Goal: Information Seeking & Learning: Learn about a topic

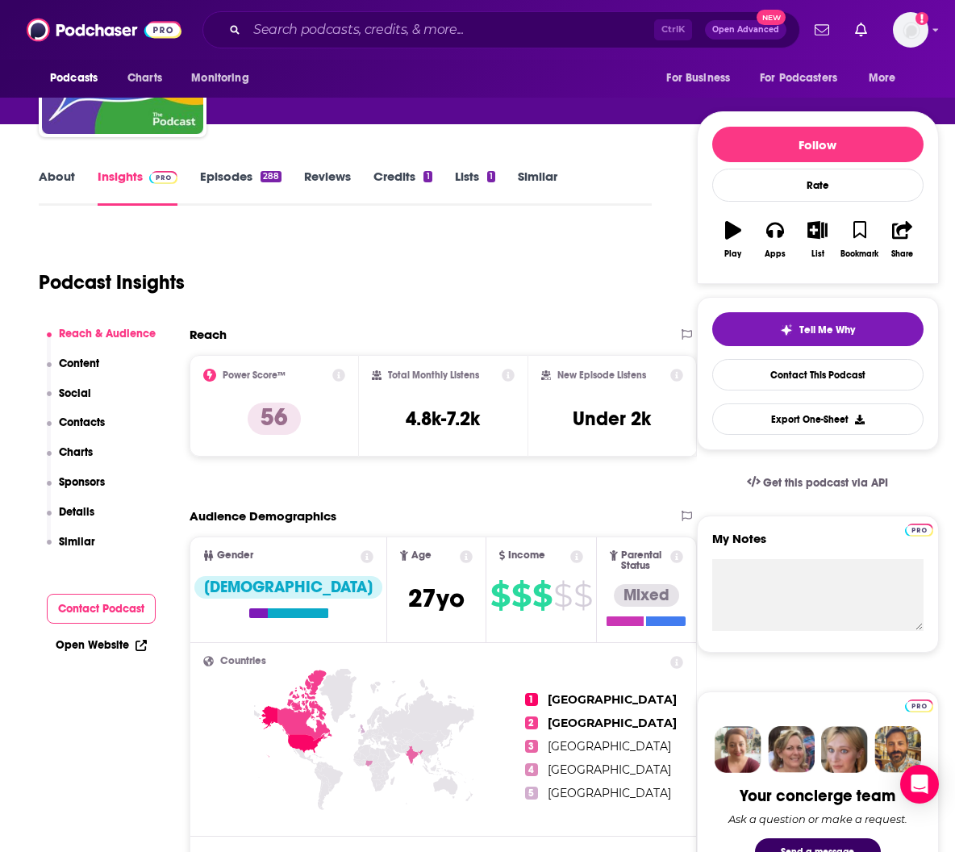
scroll to position [136, 0]
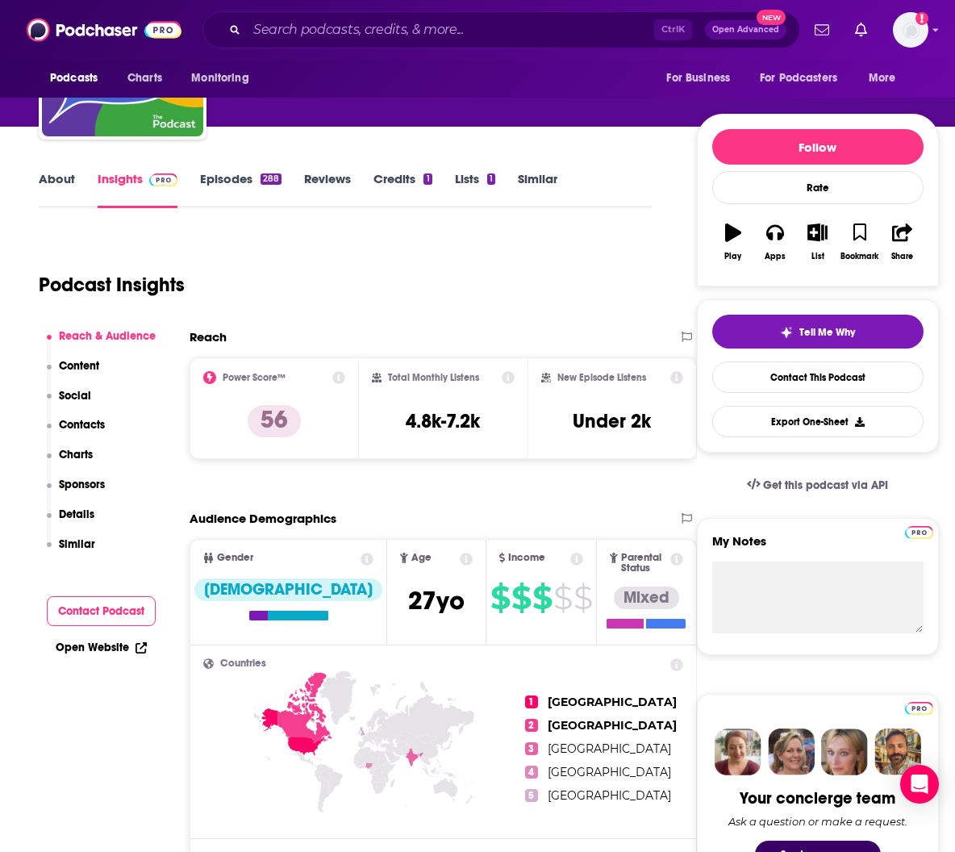
click at [241, 186] on link "Episodes 288" at bounding box center [240, 189] width 81 height 37
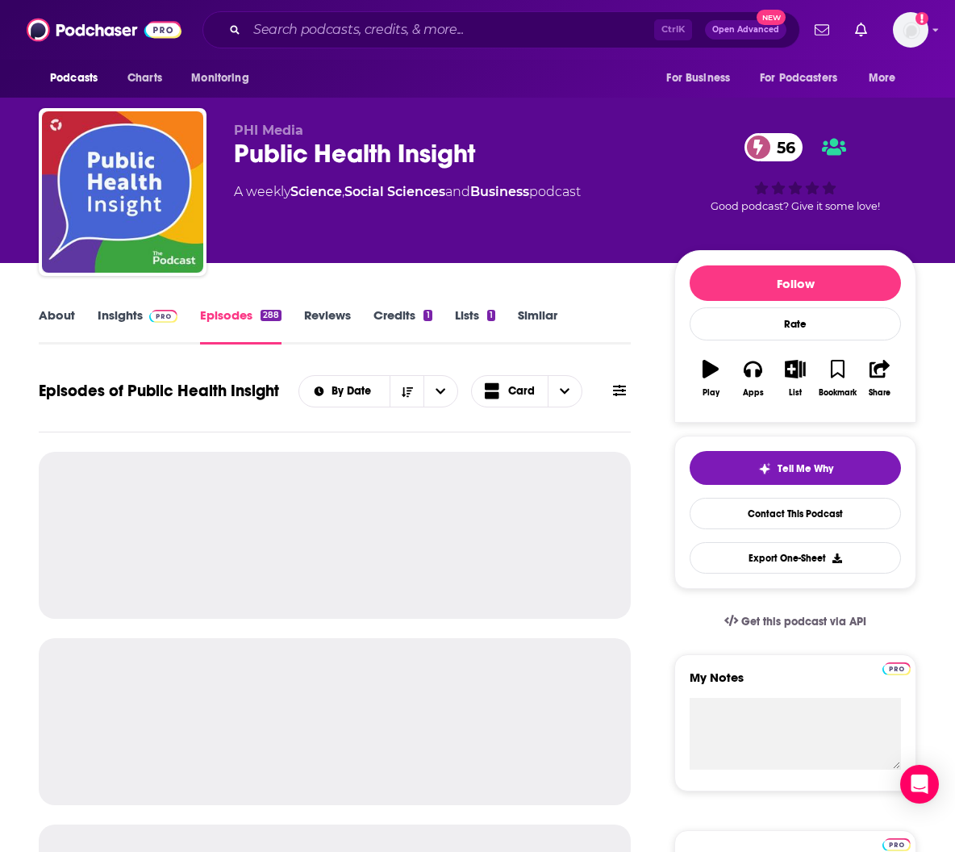
click at [63, 320] on link "About" at bounding box center [57, 325] width 36 height 37
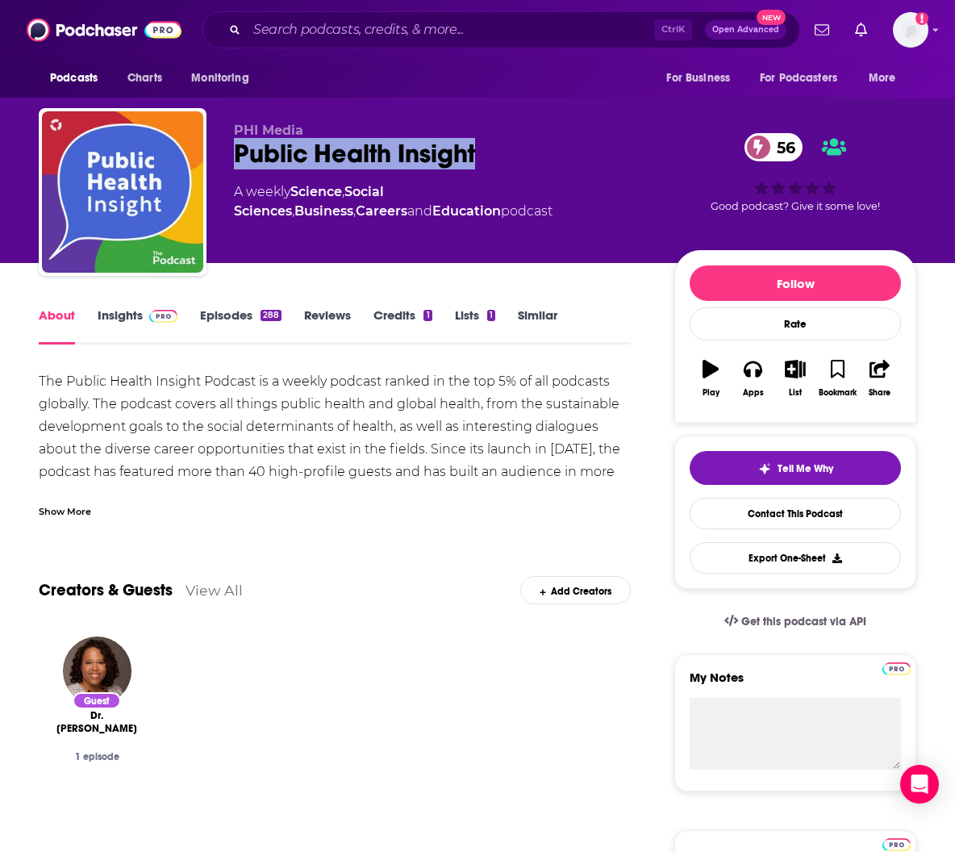
drag, startPoint x: 235, startPoint y: 152, endPoint x: 520, endPoint y: 167, distance: 286.0
click at [520, 167] on div "Public Health Insight 56" at bounding box center [441, 153] width 415 height 31
copy h1 "Public Health Insight"
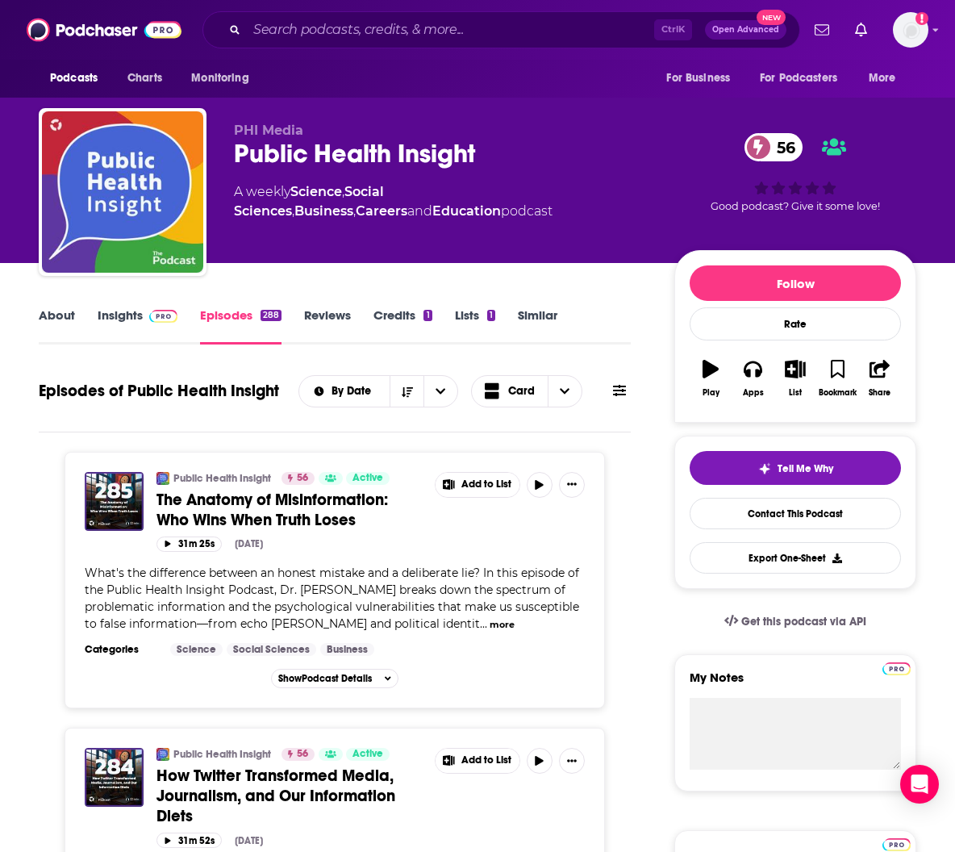
click at [63, 312] on link "About" at bounding box center [57, 325] width 36 height 37
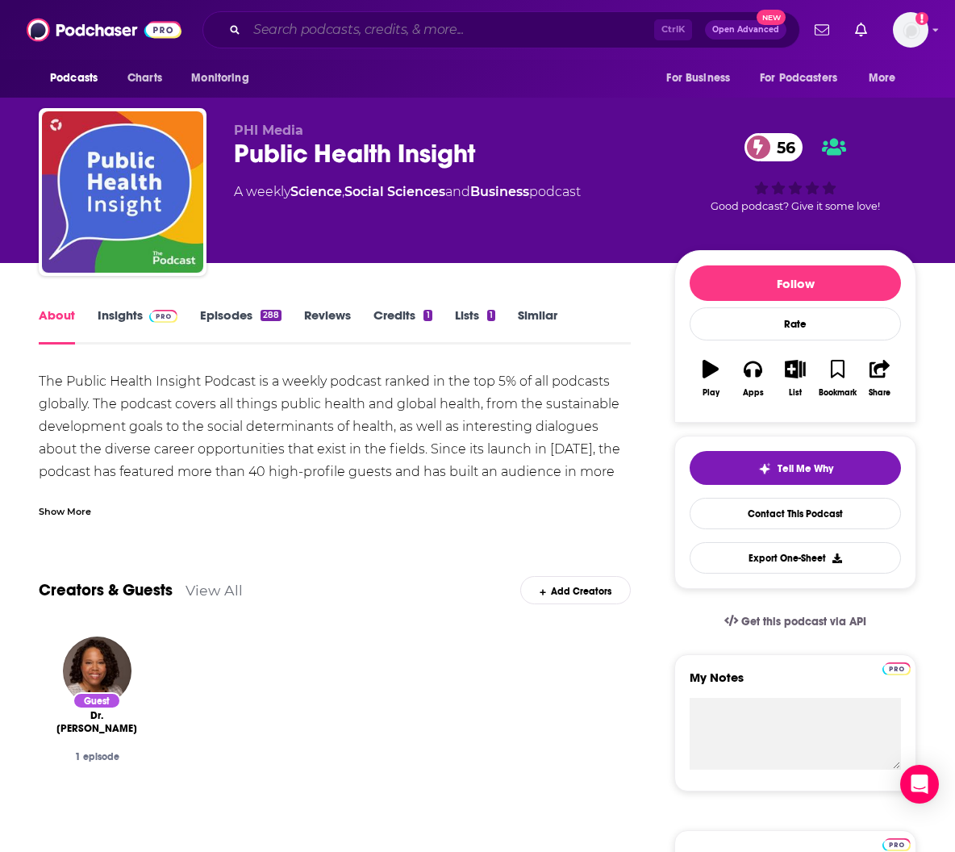
click at [371, 42] on input "Search podcasts, credits, & more..." at bounding box center [450, 30] width 407 height 26
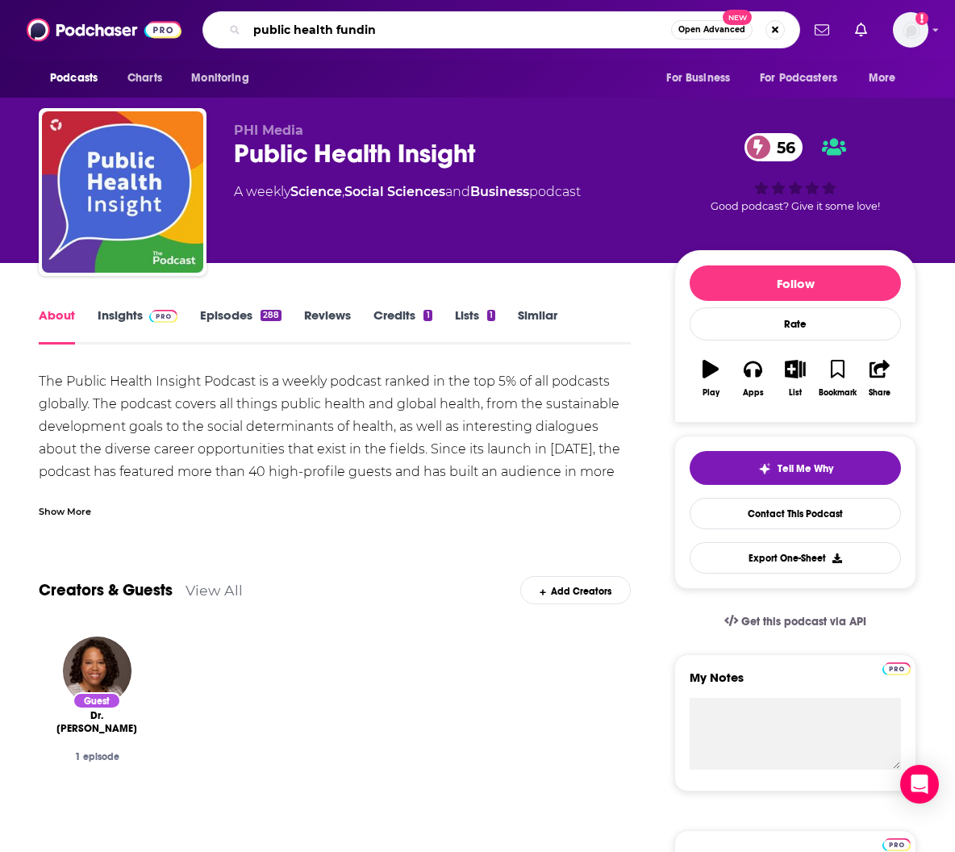
type input "public health funding"
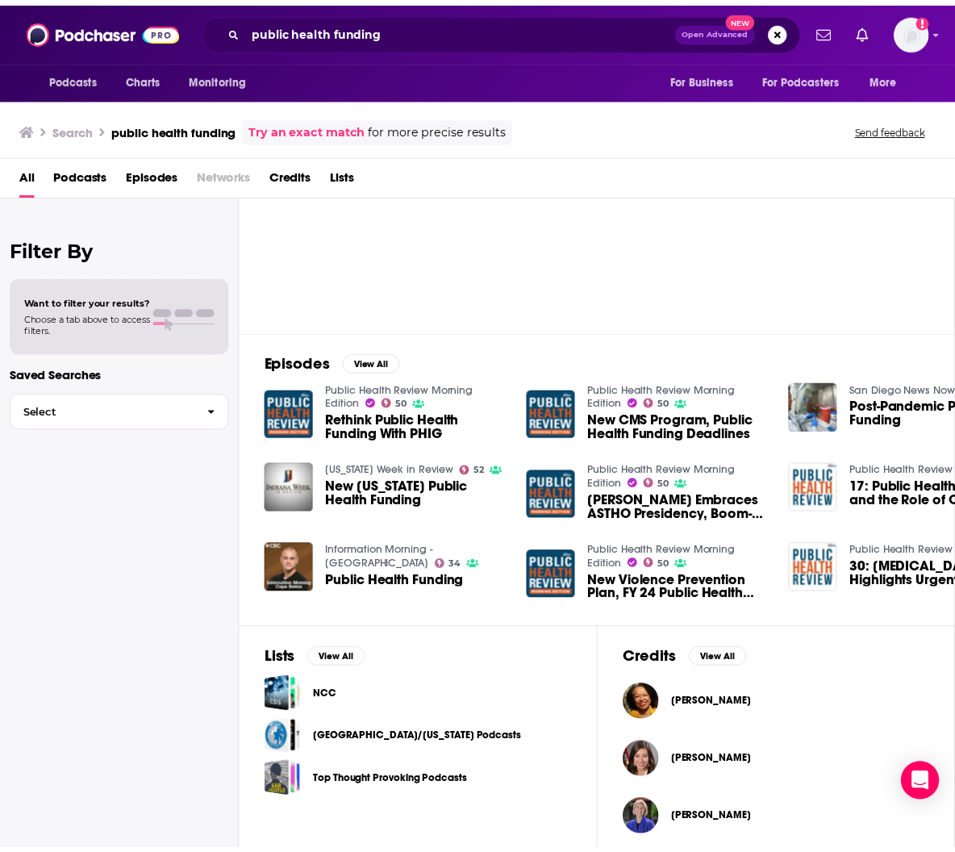
scroll to position [89, 0]
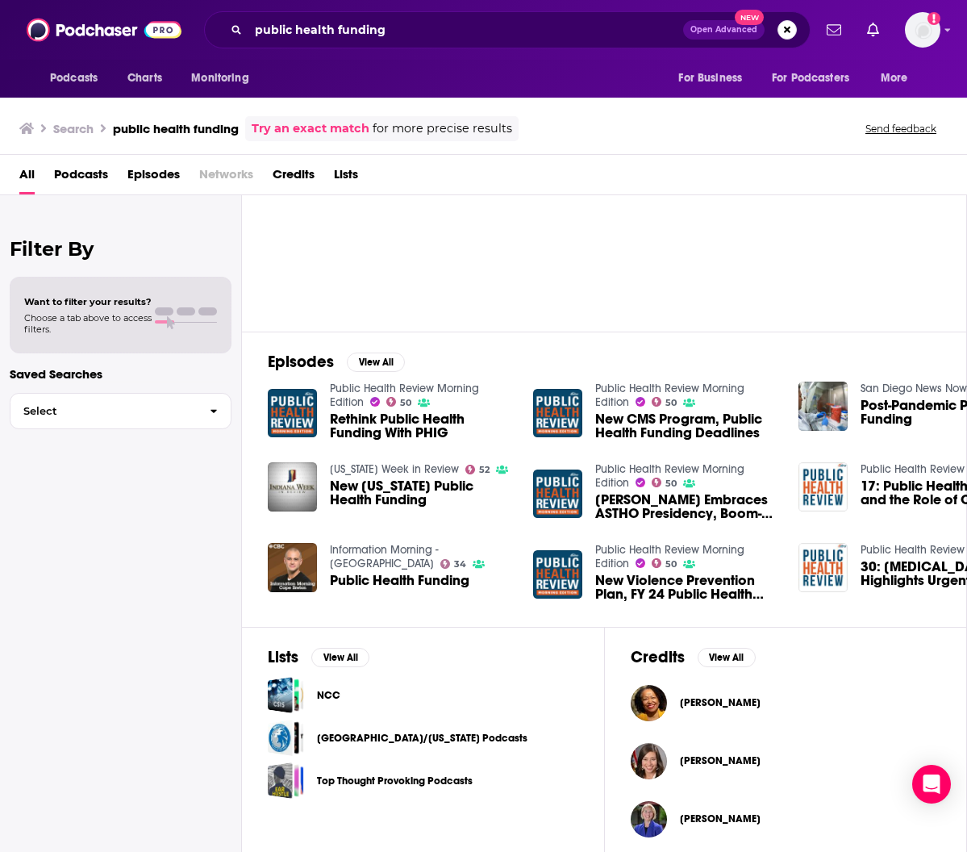
click at [739, 697] on span "[PERSON_NAME]" at bounding box center [720, 702] width 81 height 13
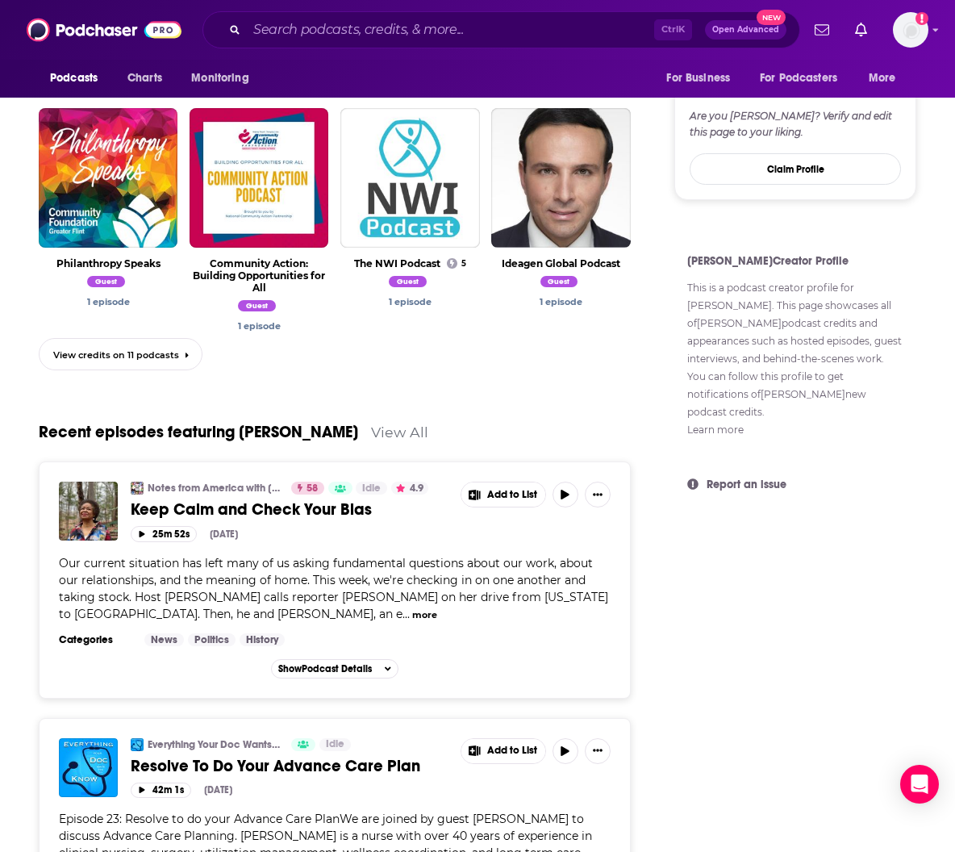
scroll to position [1028, 0]
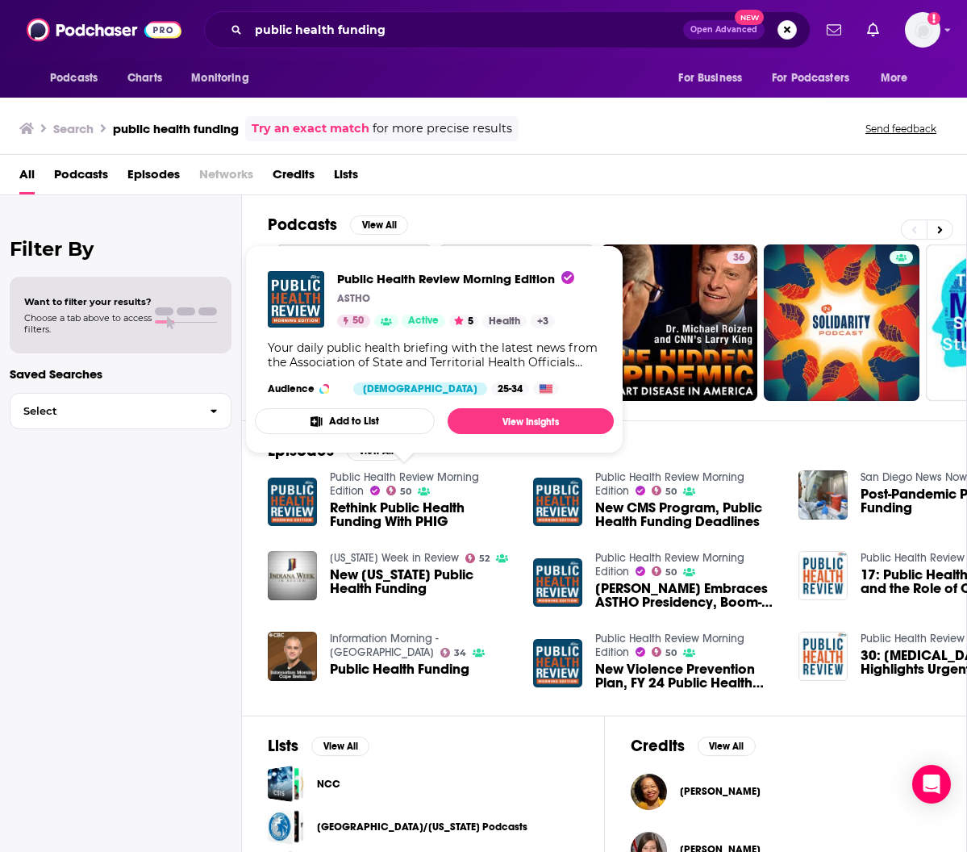
click at [345, 485] on link "Public Health Review Morning Edition" at bounding box center [404, 483] width 149 height 27
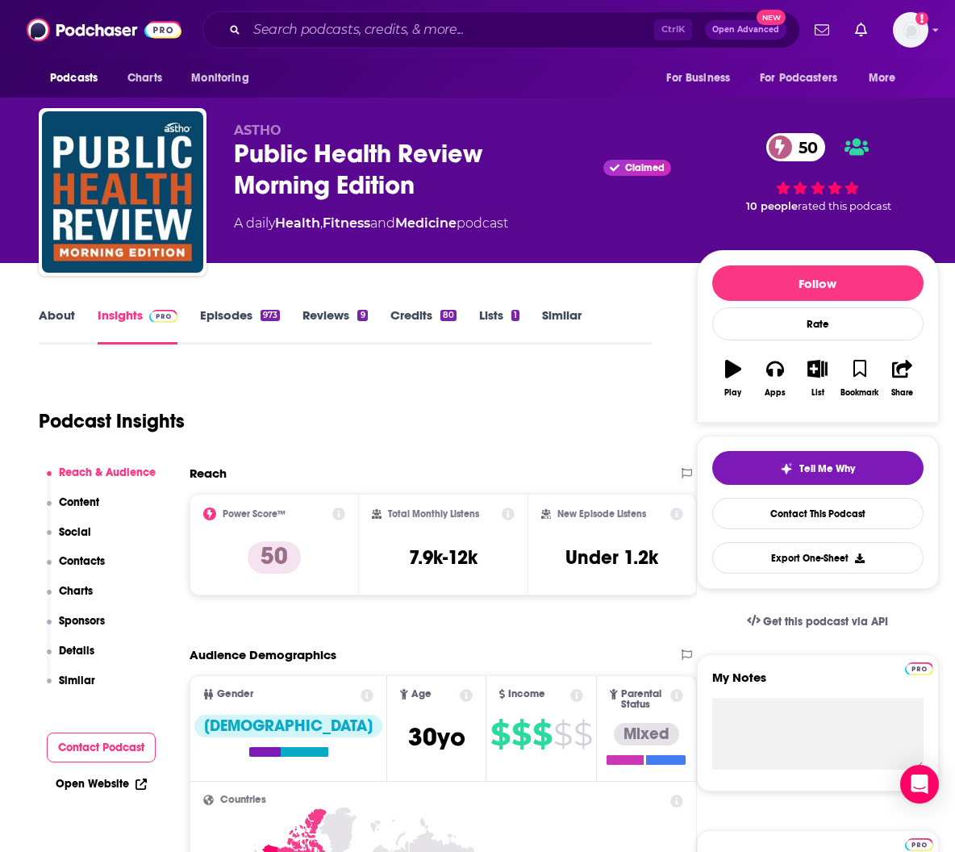
click at [69, 314] on link "About" at bounding box center [57, 325] width 36 height 37
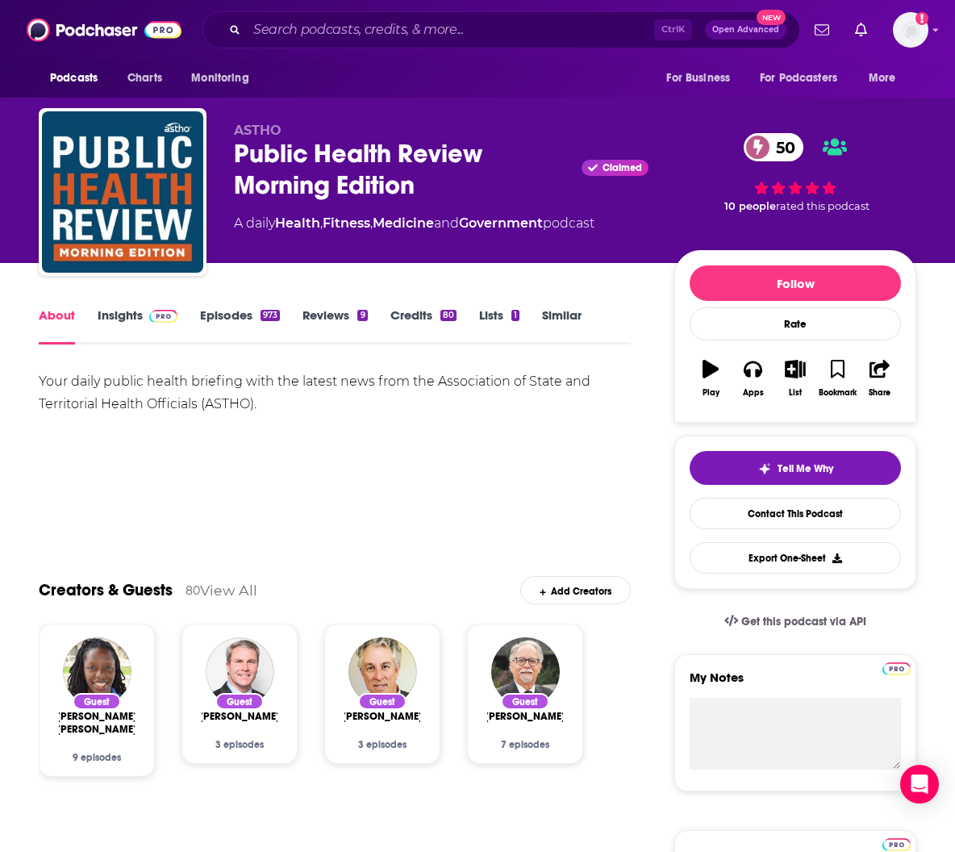
click at [220, 316] on link "Episodes 973" at bounding box center [240, 325] width 80 height 37
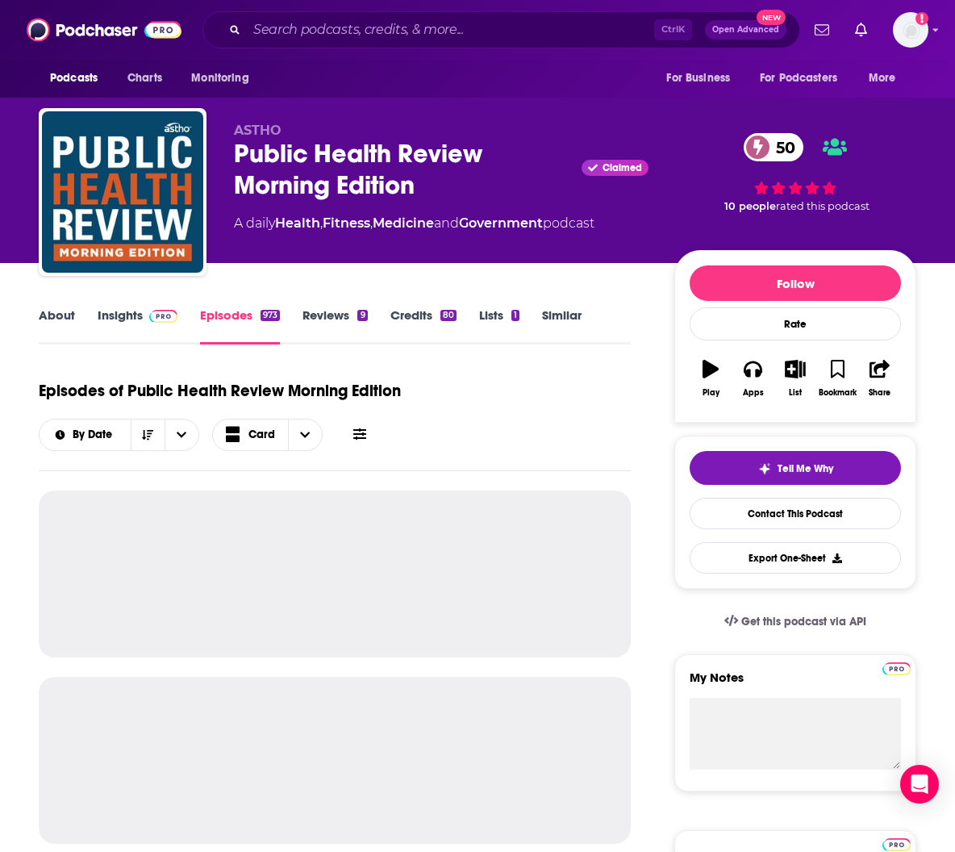
click at [144, 312] on span at bounding box center [160, 314] width 35 height 15
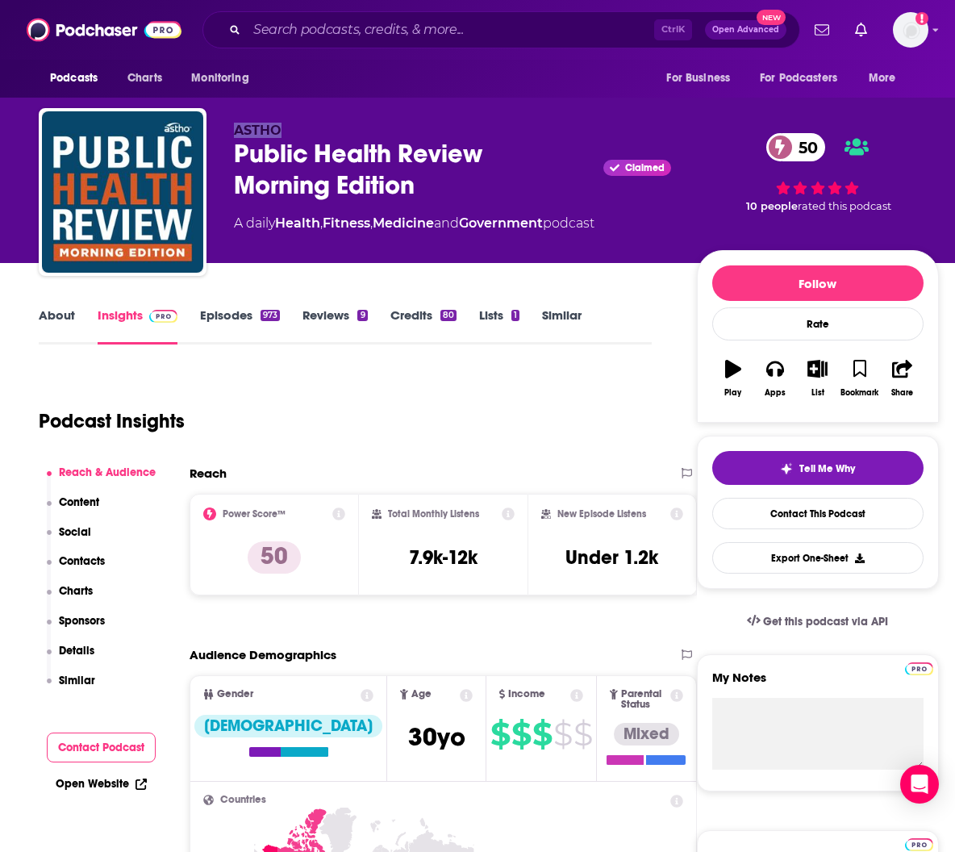
drag, startPoint x: 232, startPoint y: 126, endPoint x: 289, endPoint y: 127, distance: 56.5
click at [289, 127] on div "ASTHO Public Health Review Morning Edition Claimed 50 A daily Health , Fitness …" at bounding box center [489, 195] width 900 height 174
copy span "ASTHO"
click at [222, 315] on link "Episodes 973" at bounding box center [240, 325] width 80 height 37
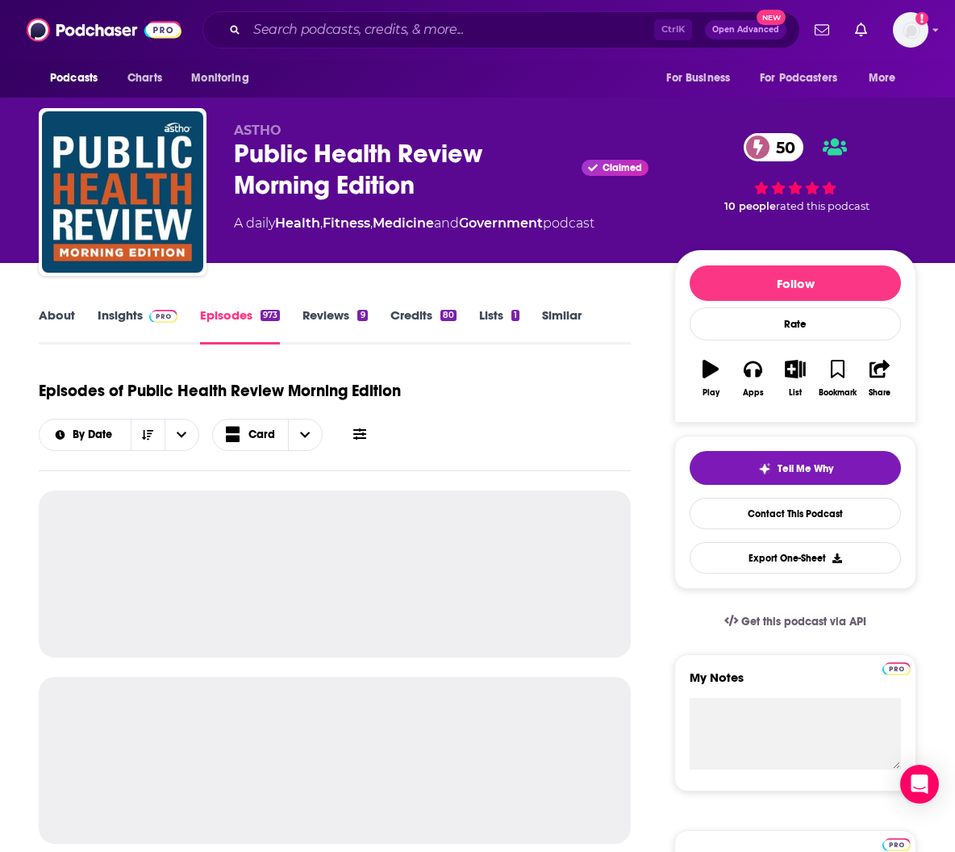
click at [52, 307] on div "About Insights Episodes 973 Reviews 9 Credits 80 Lists 1 Similar" at bounding box center [335, 325] width 592 height 40
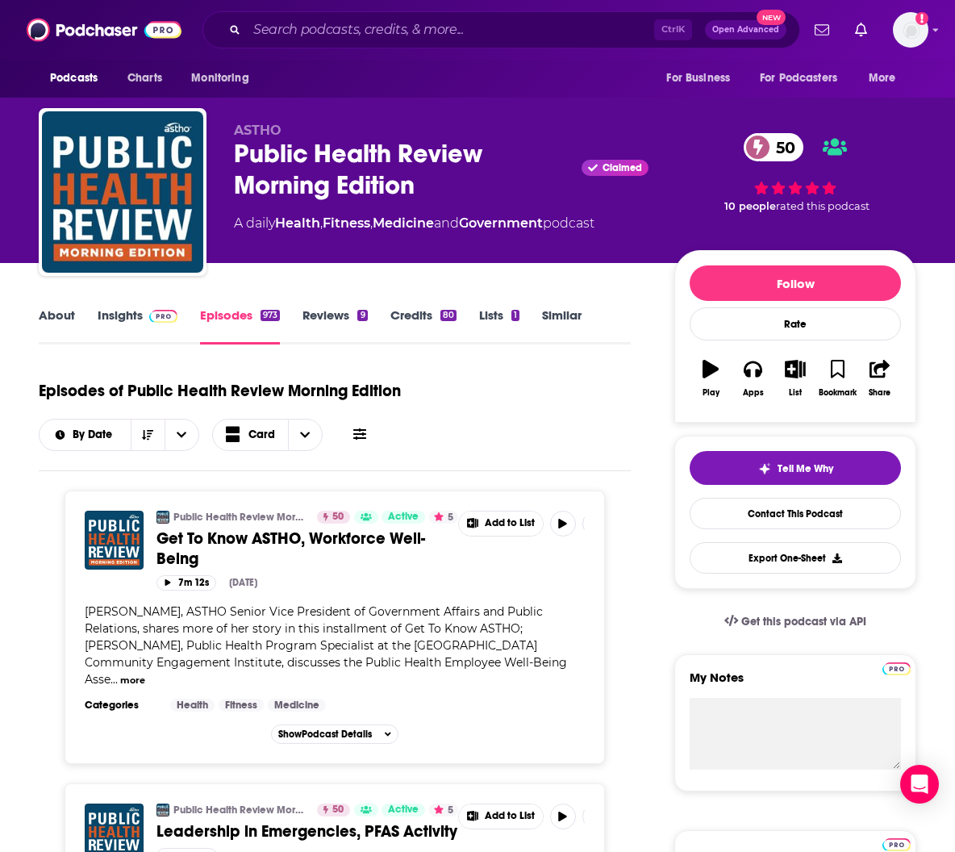
click at [59, 315] on link "About" at bounding box center [57, 325] width 36 height 37
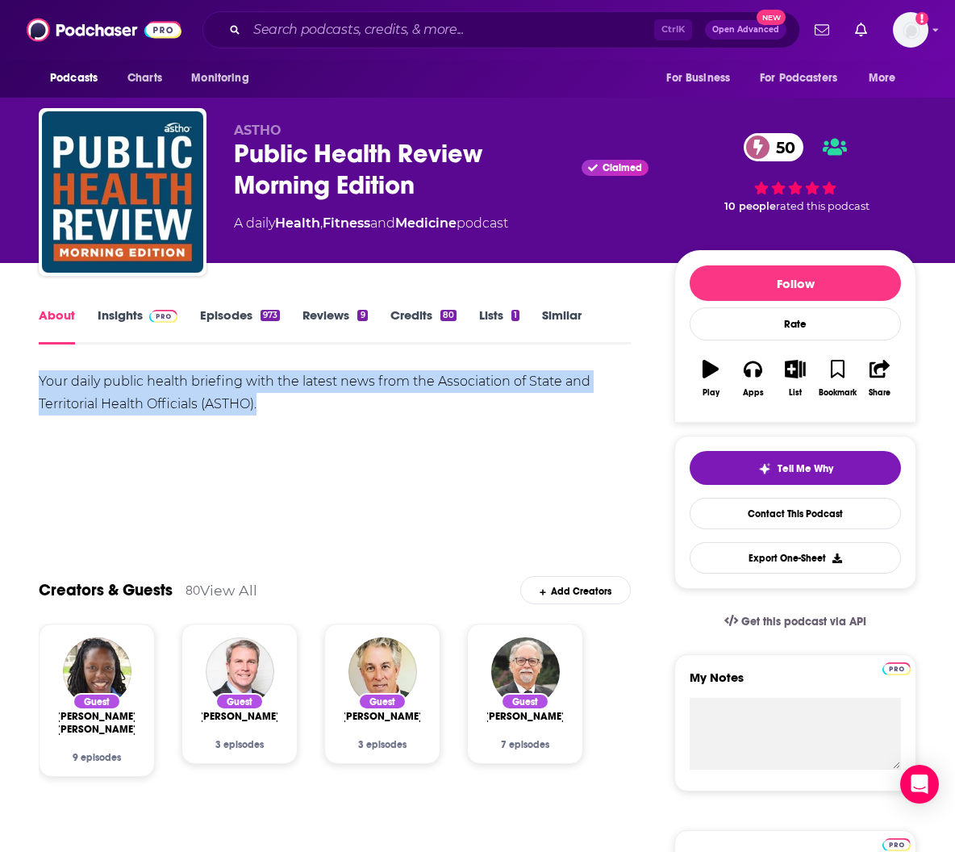
drag, startPoint x: 39, startPoint y: 384, endPoint x: 336, endPoint y: 411, distance: 299.0
click at [336, 411] on div "Your daily public health briefing with the latest news from the Association of …" at bounding box center [335, 392] width 592 height 45
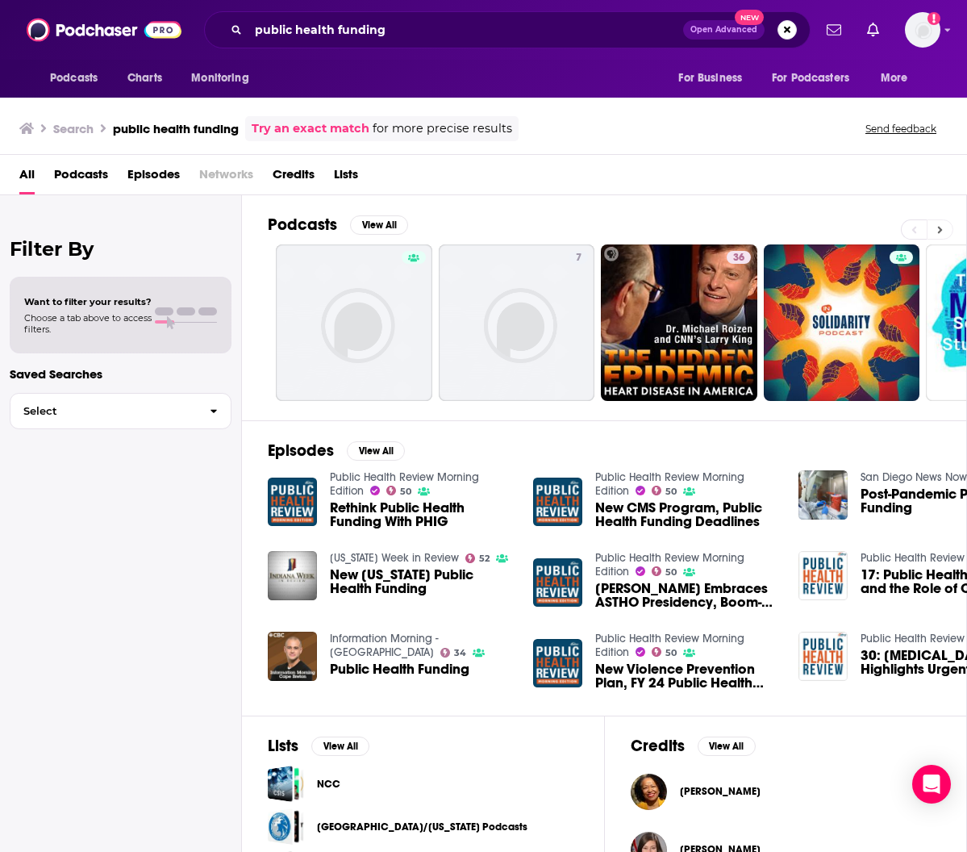
click at [946, 228] on button at bounding box center [940, 229] width 27 height 20
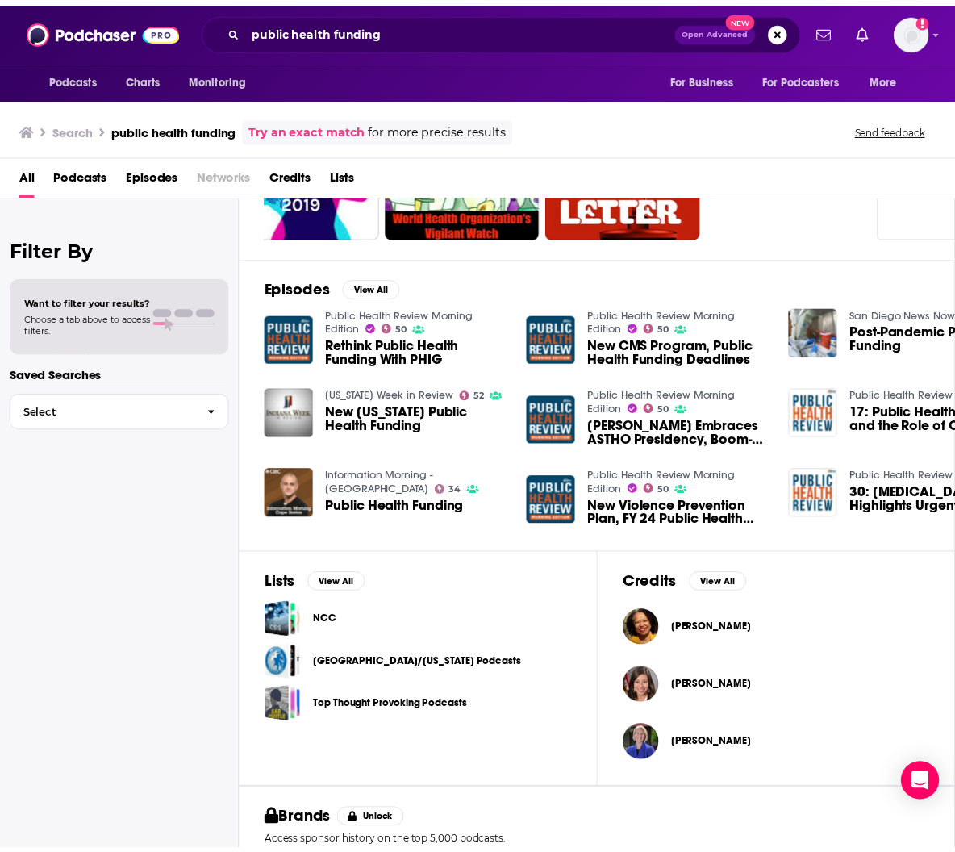
scroll to position [165, 0]
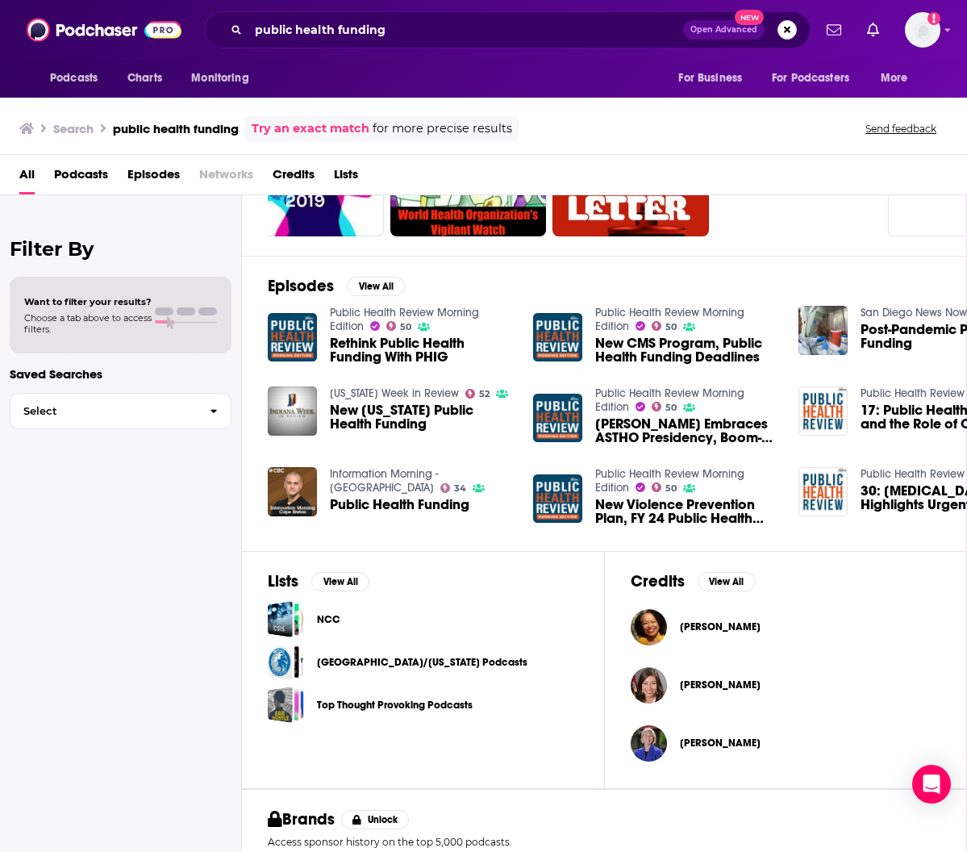
click at [714, 632] on span "[PERSON_NAME]" at bounding box center [720, 626] width 81 height 13
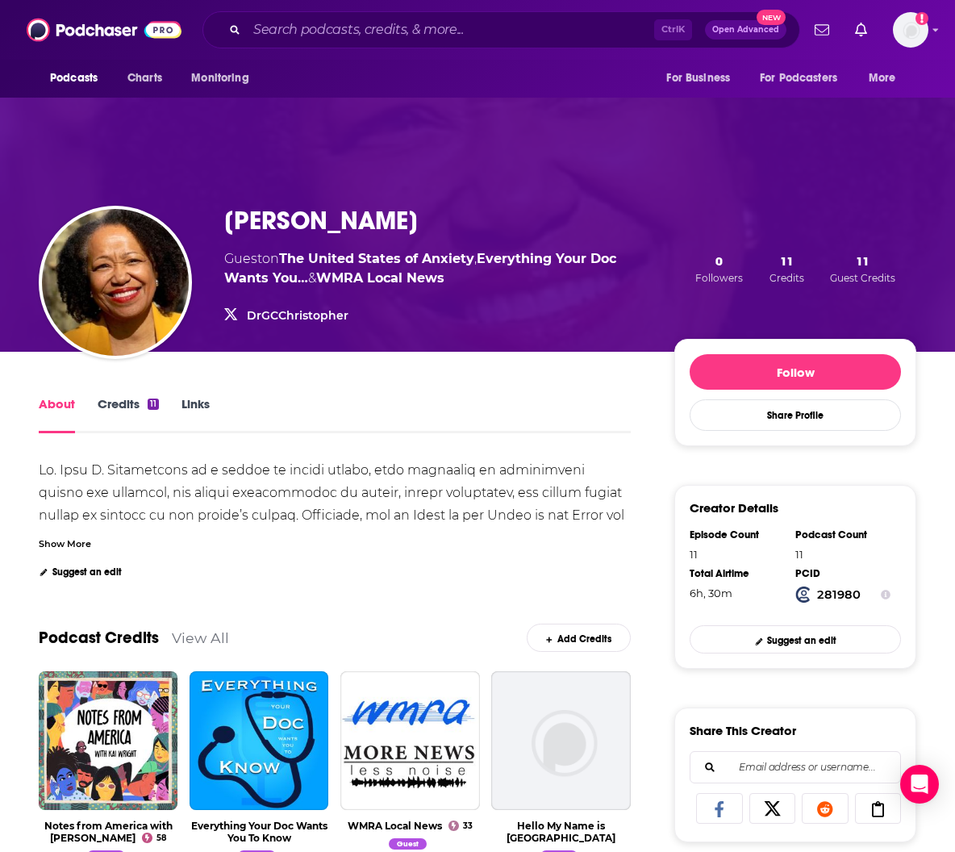
click at [845, 276] on span "Guest Credits" at bounding box center [862, 278] width 65 height 12
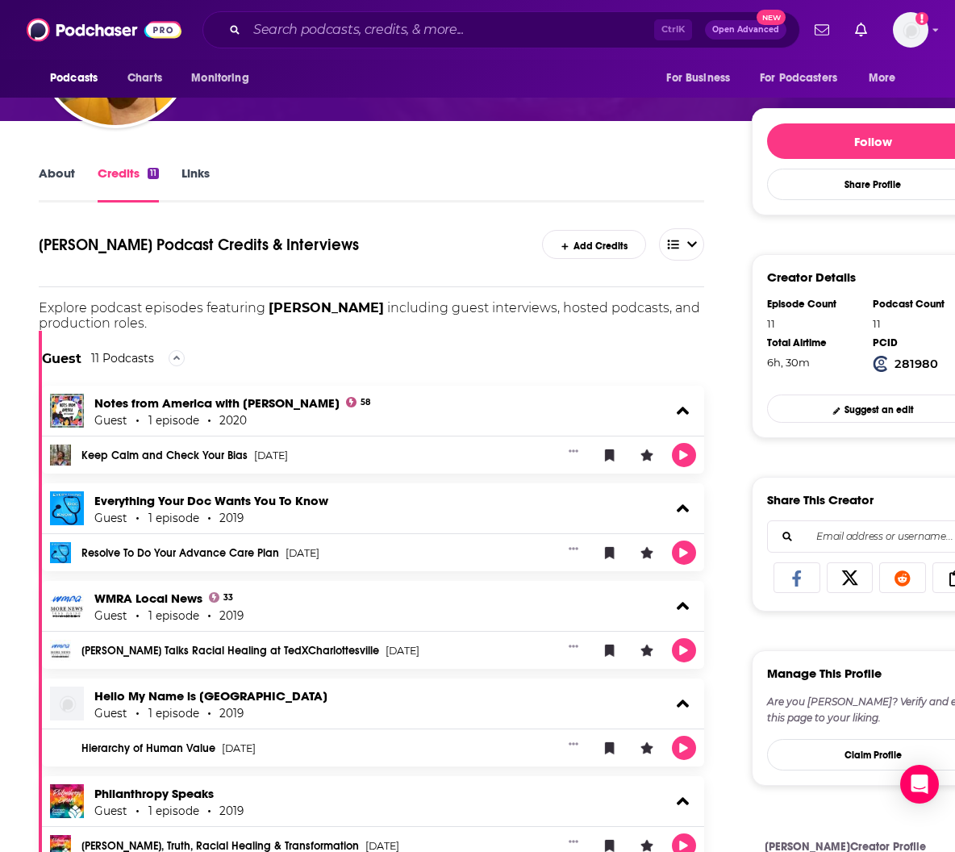
scroll to position [230, 0]
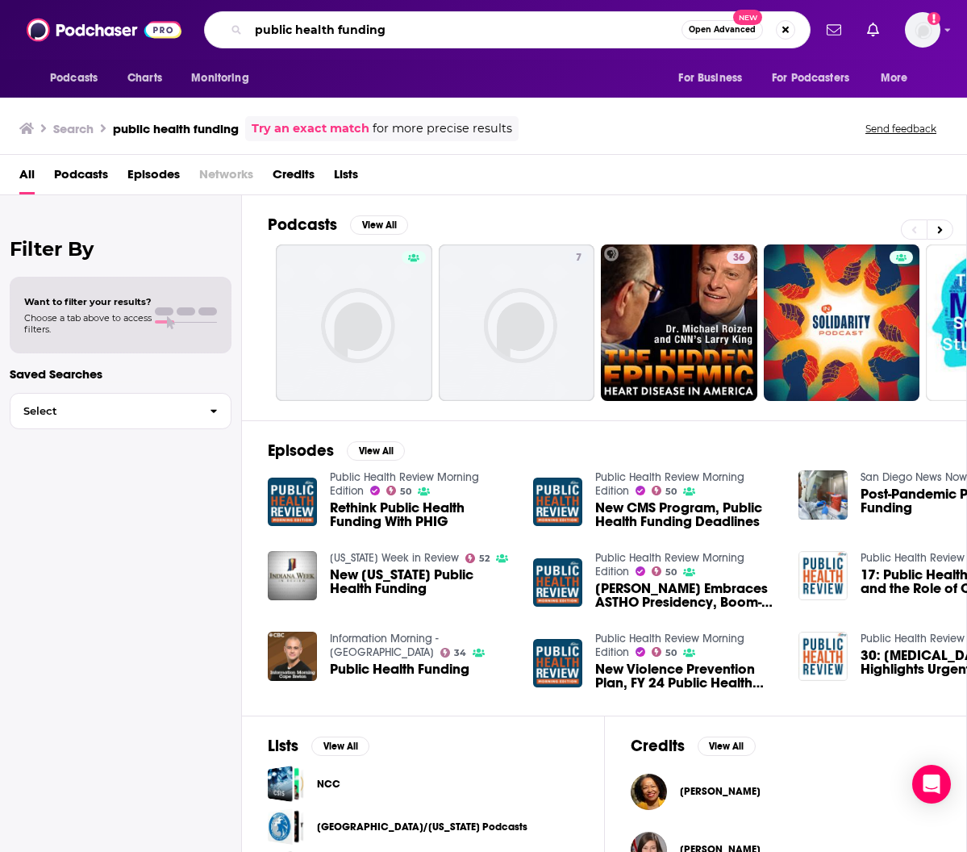
click at [374, 35] on input "public health funding" at bounding box center [465, 30] width 433 height 26
type input "public health"
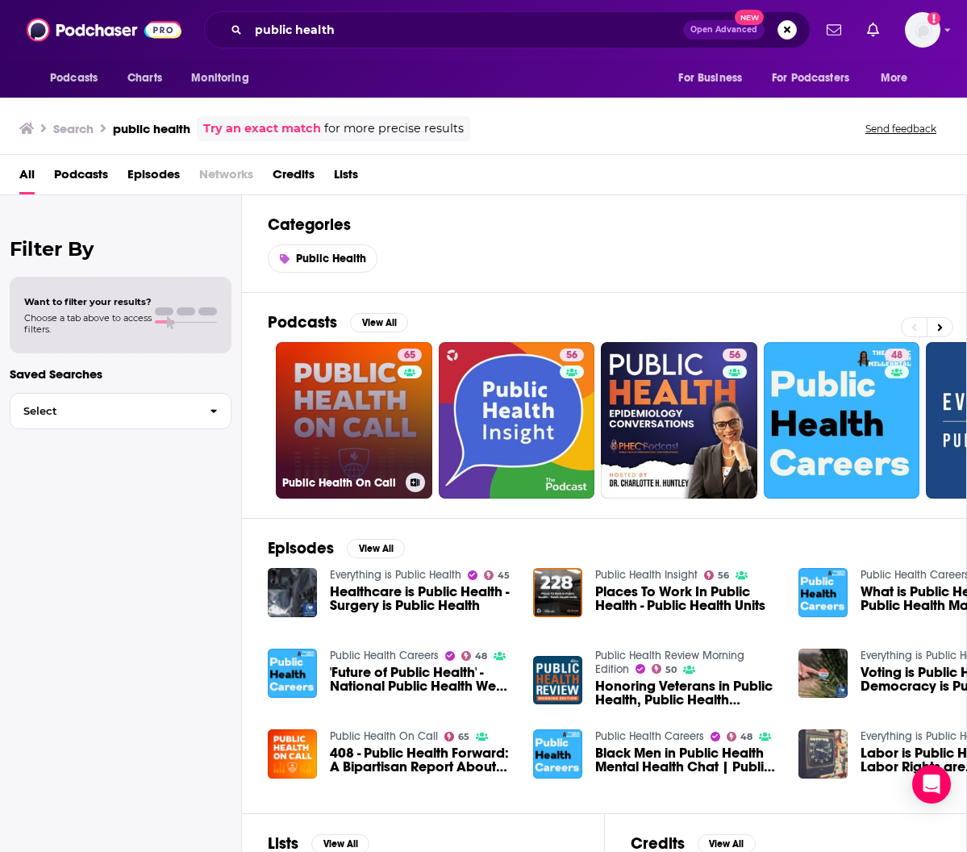
click at [374, 391] on link "65 Public Health On Call" at bounding box center [354, 420] width 157 height 157
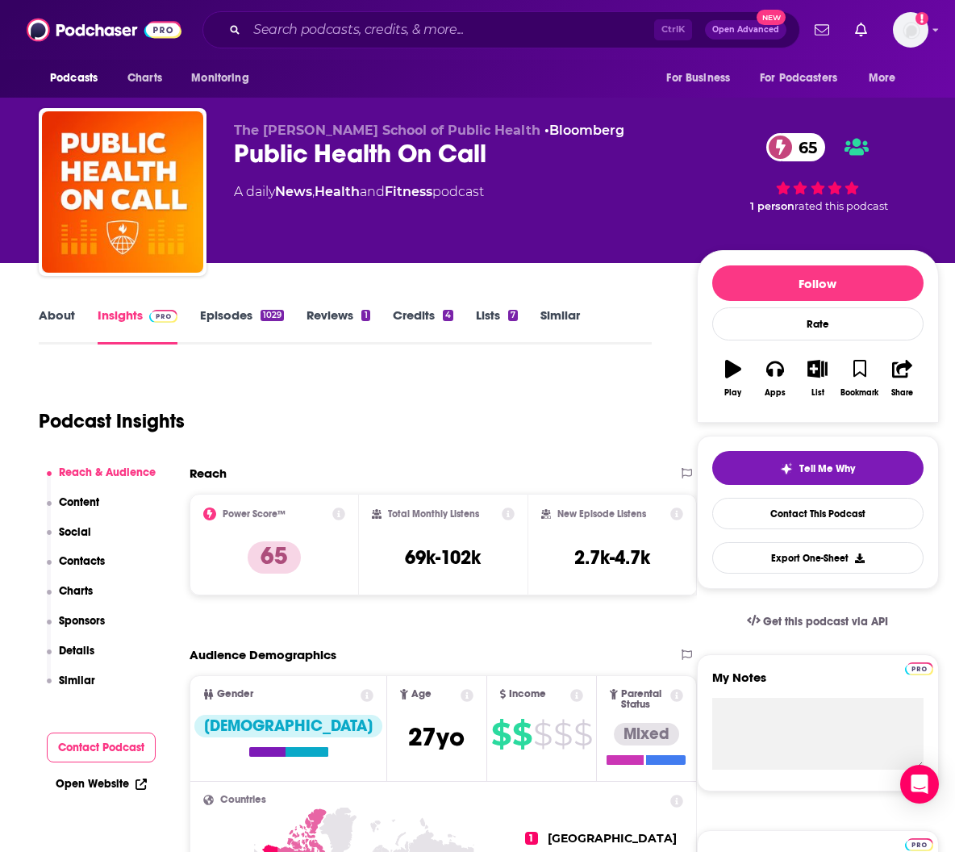
click at [232, 320] on link "Episodes 1029" at bounding box center [242, 325] width 84 height 37
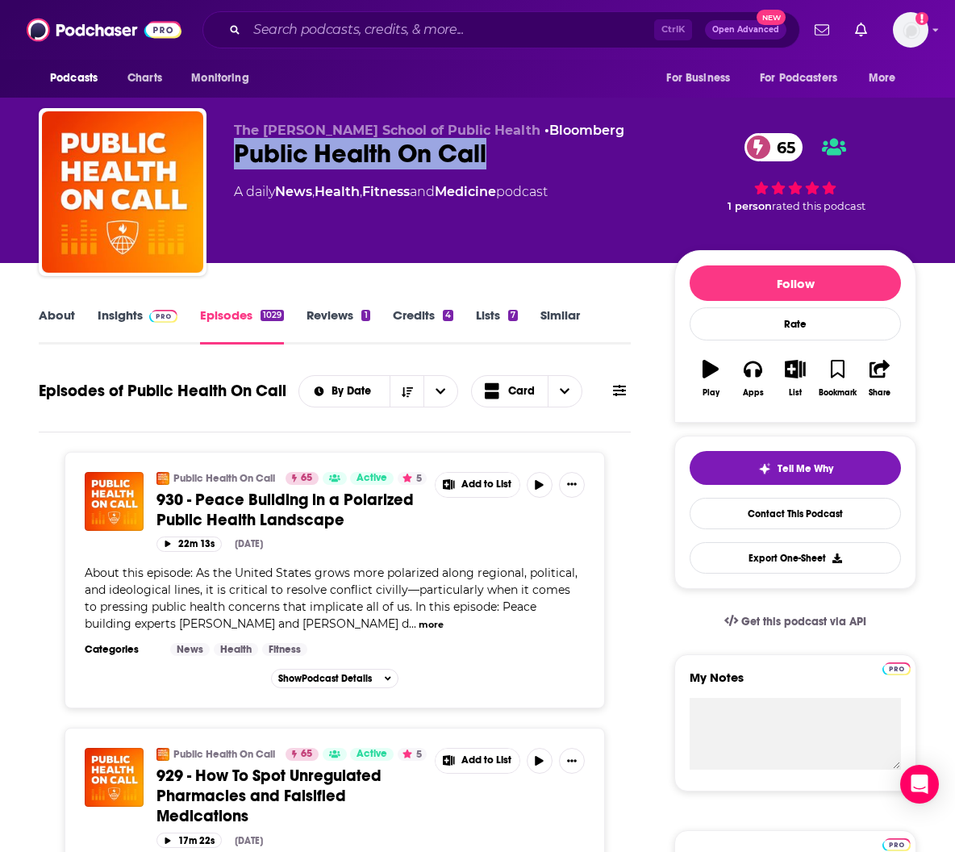
drag, startPoint x: 232, startPoint y: 165, endPoint x: 524, endPoint y: 173, distance: 291.4
click at [524, 173] on div "The [PERSON_NAME] School of Public Health • Bloomberg Public Health On Call 65 …" at bounding box center [478, 195] width 878 height 174
copy h2 "Public Health On Call"
click at [54, 330] on link "About" at bounding box center [57, 325] width 36 height 37
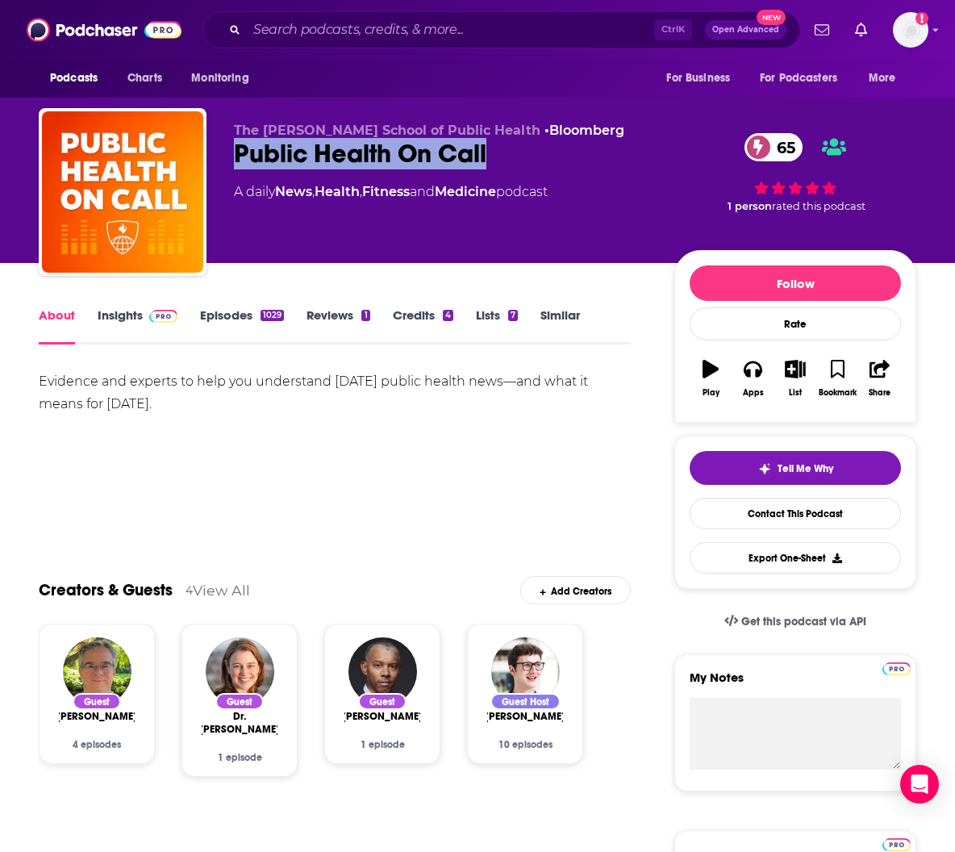
drag, startPoint x: 228, startPoint y: 165, endPoint x: 575, endPoint y: 181, distance: 348.1
click at [575, 181] on div "The [PERSON_NAME] School of Public Health • Bloomberg Public Health On Call 65 …" at bounding box center [478, 195] width 878 height 174
copy h1 "Public Health On Call"
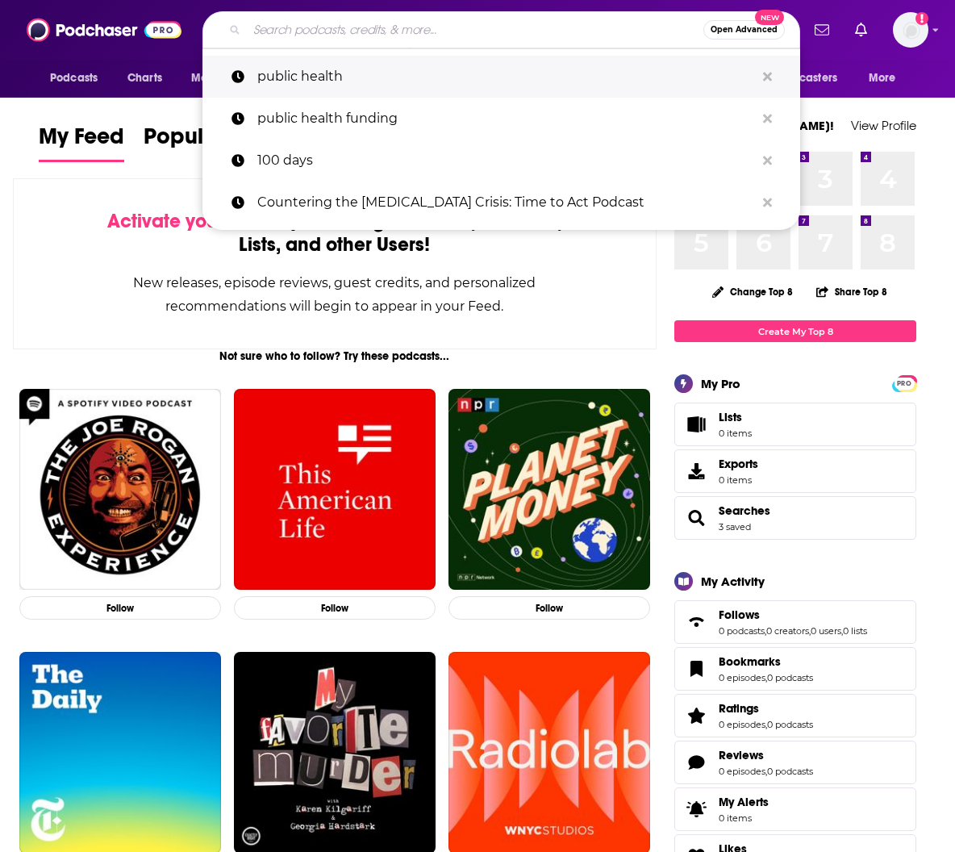
click at [368, 82] on p "public health" at bounding box center [506, 77] width 498 height 42
type input "public health"
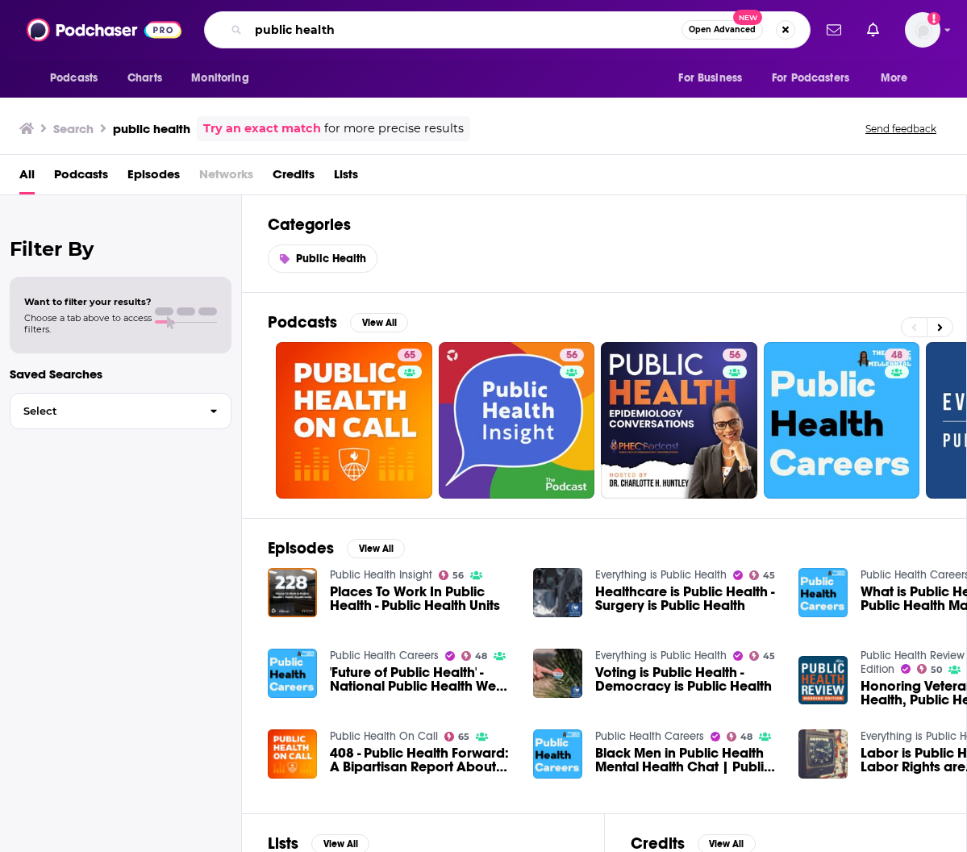
drag, startPoint x: 348, startPoint y: 32, endPoint x: 232, endPoint y: 32, distance: 116.2
click at [232, 32] on div "public health Open Advanced New" at bounding box center [507, 29] width 607 height 37
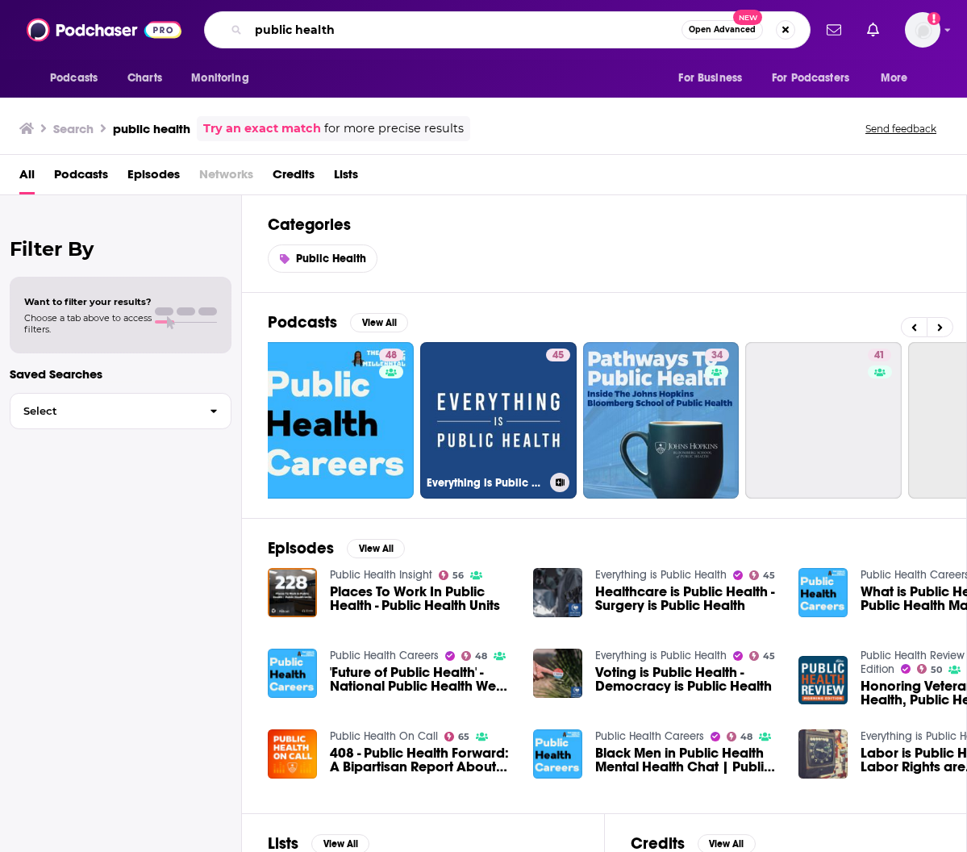
scroll to position [0, 511]
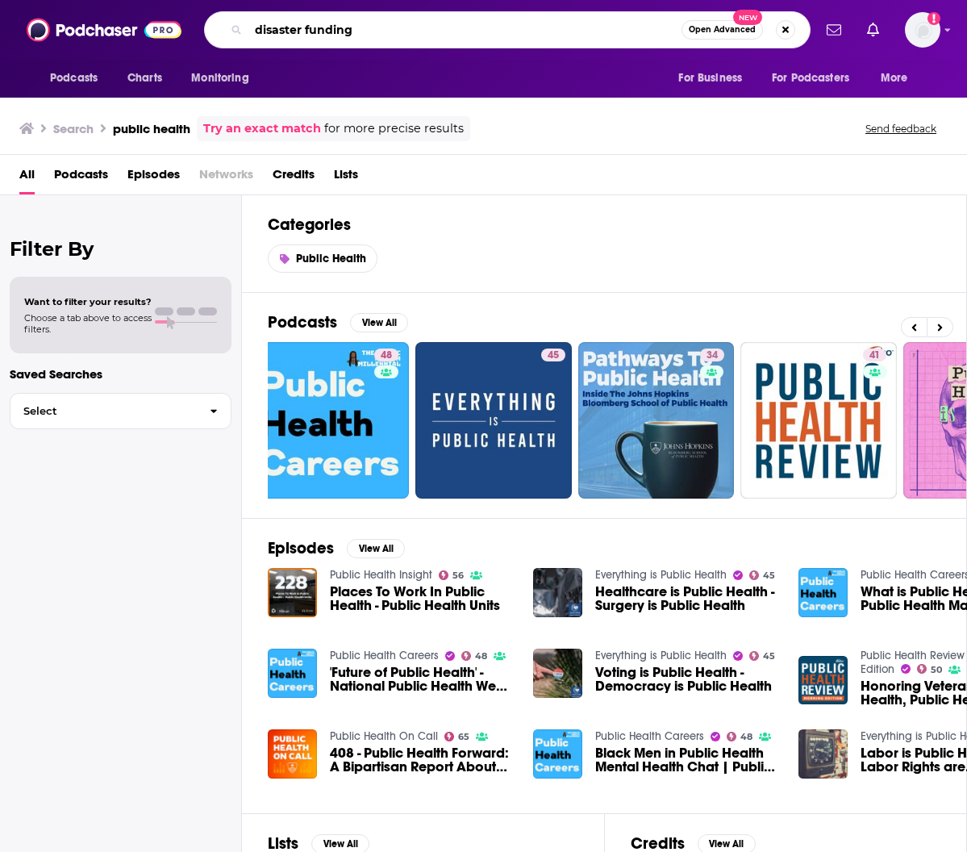
type input "disaster funding"
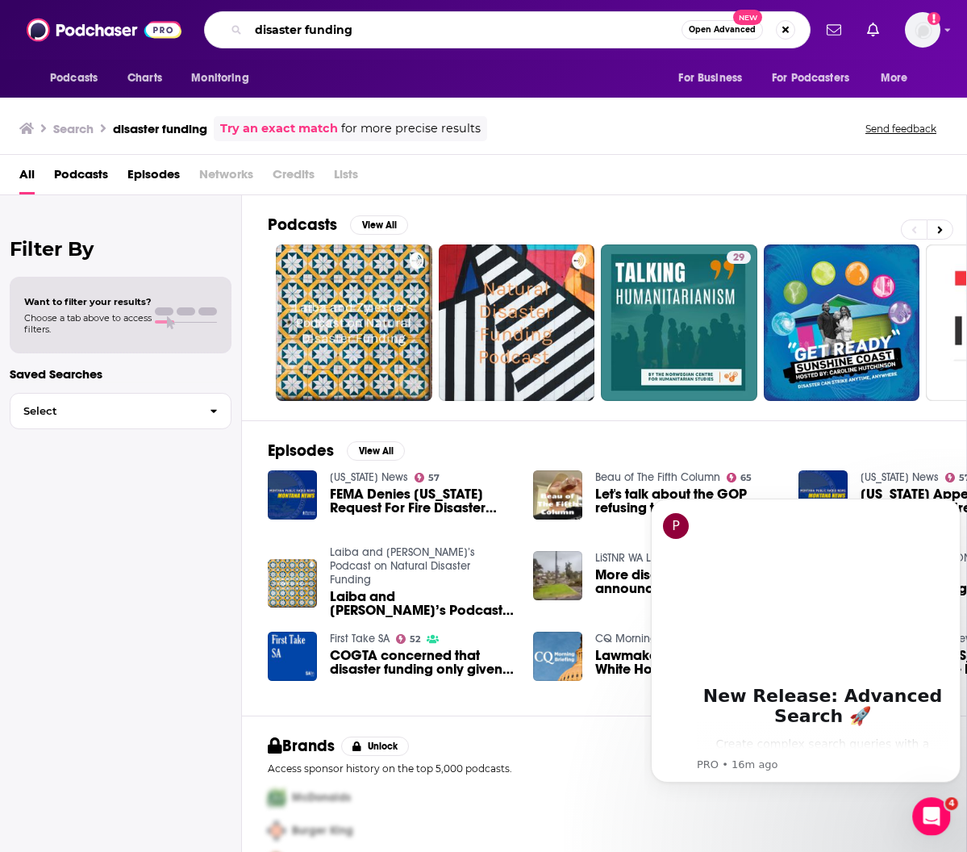
drag, startPoint x: 378, startPoint y: 35, endPoint x: 230, endPoint y: 17, distance: 149.5
click at [230, 17] on div "disaster funding Open Advanced New" at bounding box center [507, 29] width 607 height 37
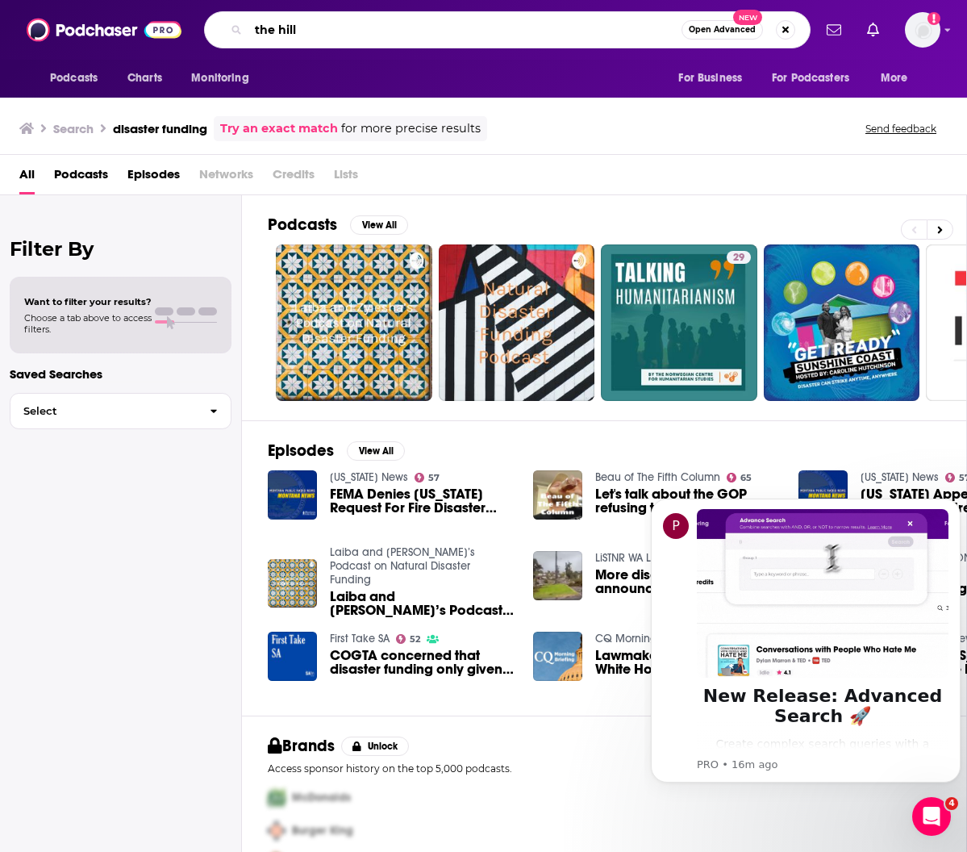
type input "the hill"
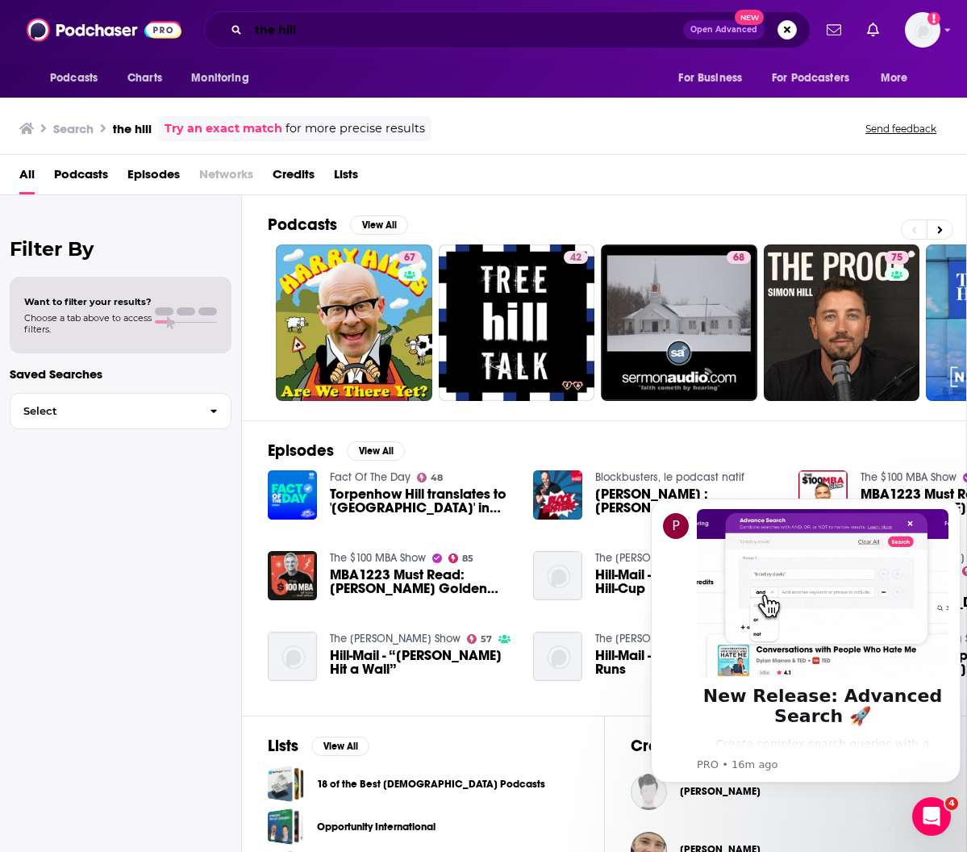
click at [478, 28] on input "the hill" at bounding box center [466, 30] width 435 height 26
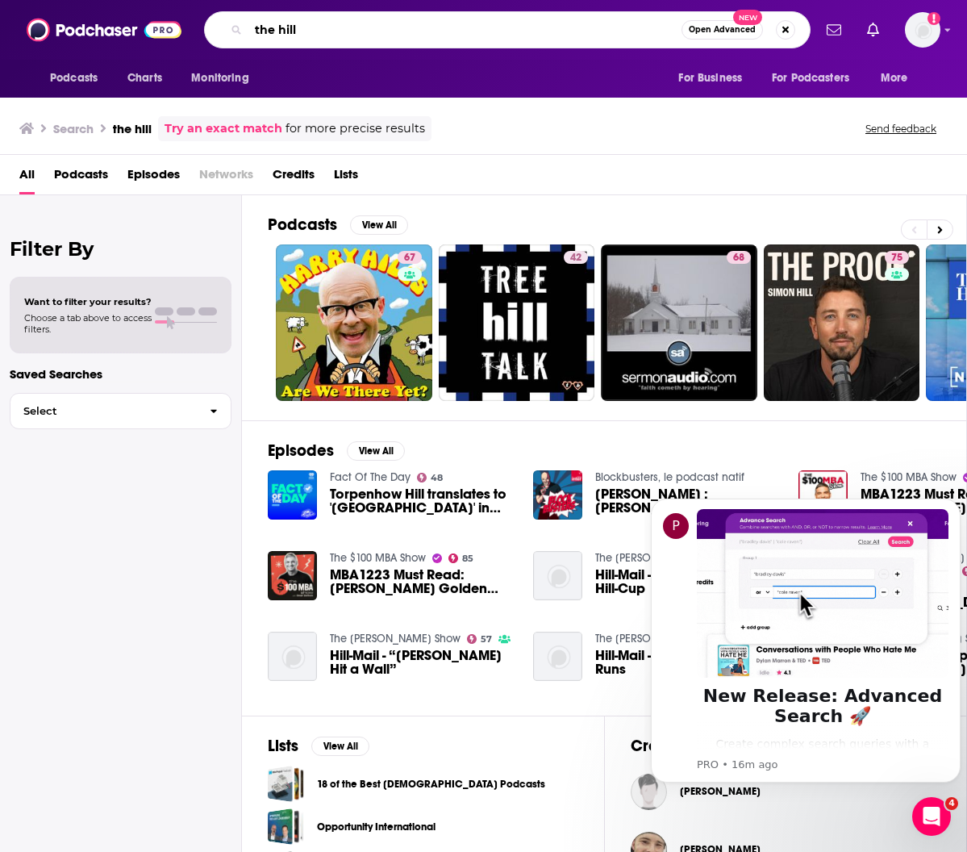
click at [478, 28] on input "the hill" at bounding box center [465, 30] width 433 height 26
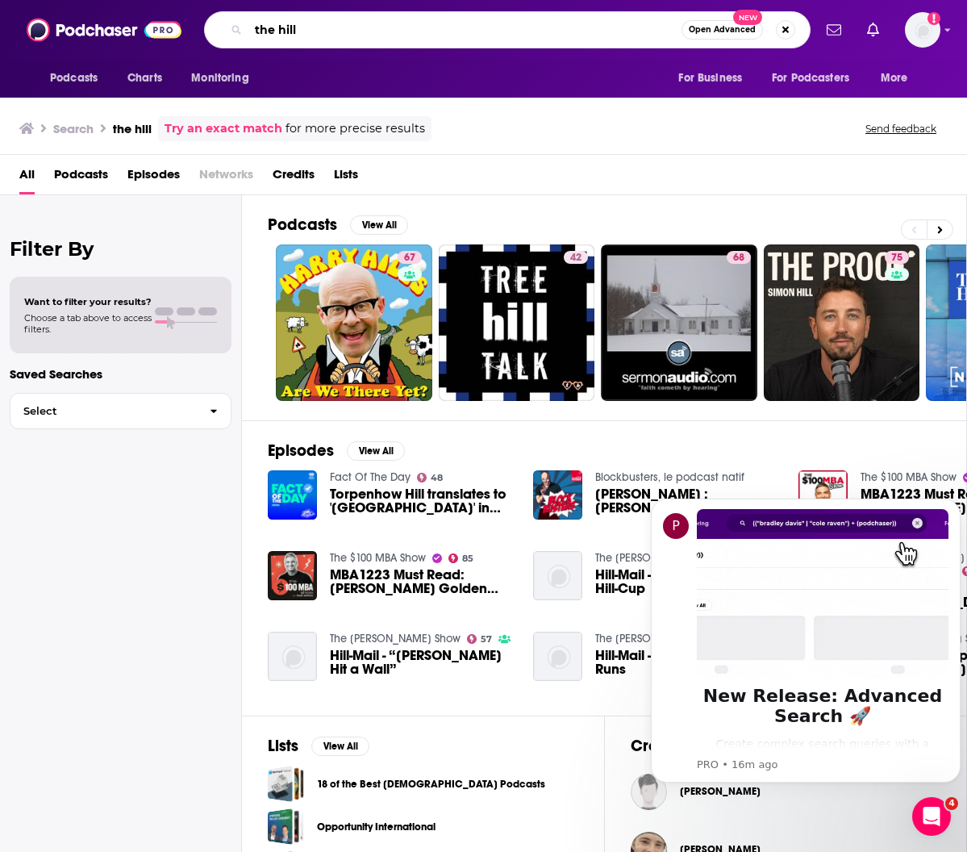
click at [478, 28] on input "the hill" at bounding box center [465, 30] width 433 height 26
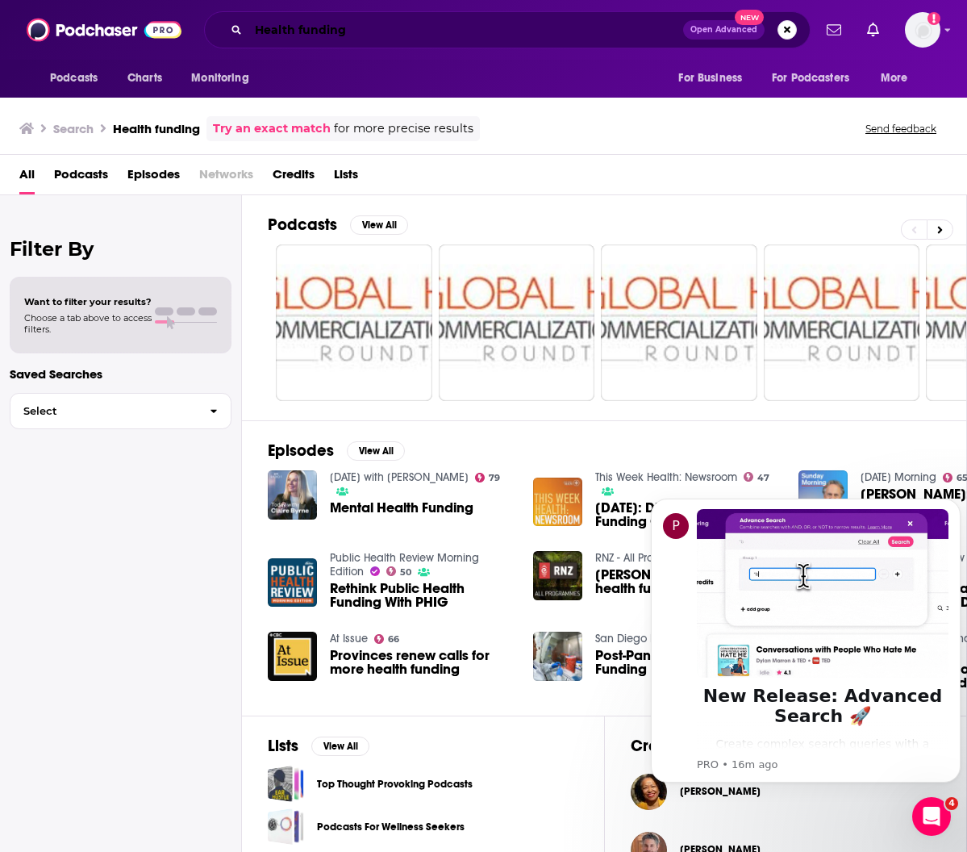
click at [478, 28] on input "Health funding" at bounding box center [466, 30] width 435 height 26
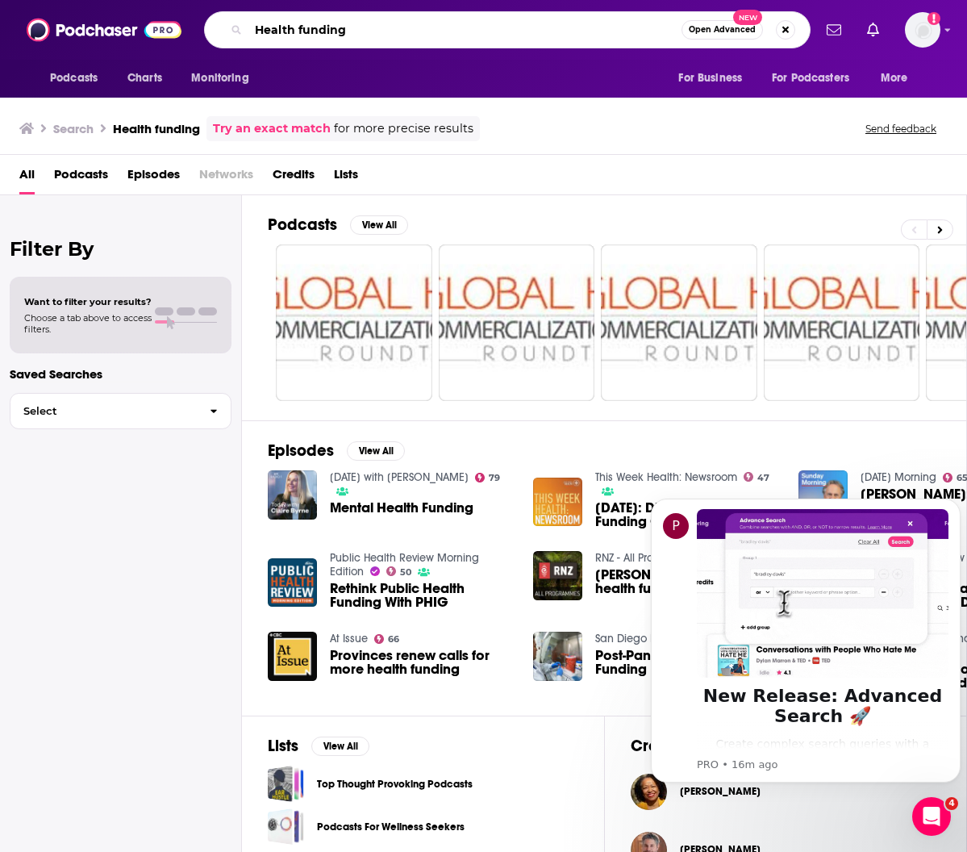
click at [478, 28] on input "Health funding" at bounding box center [465, 30] width 433 height 26
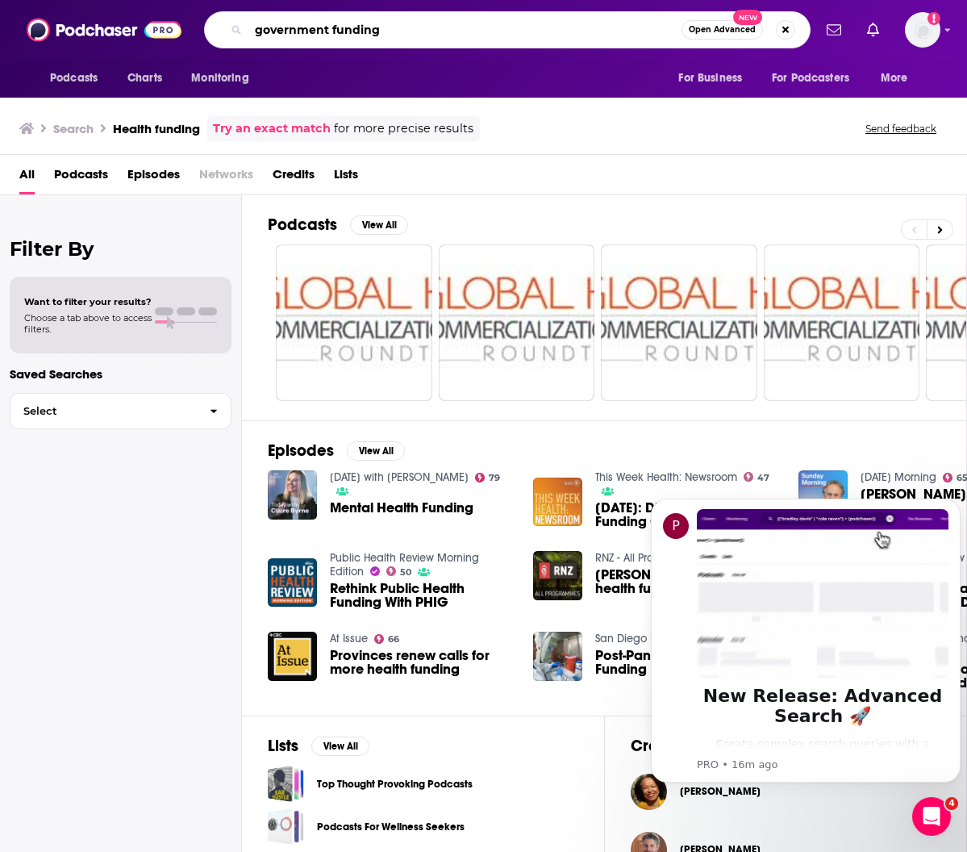
type input "government funding"
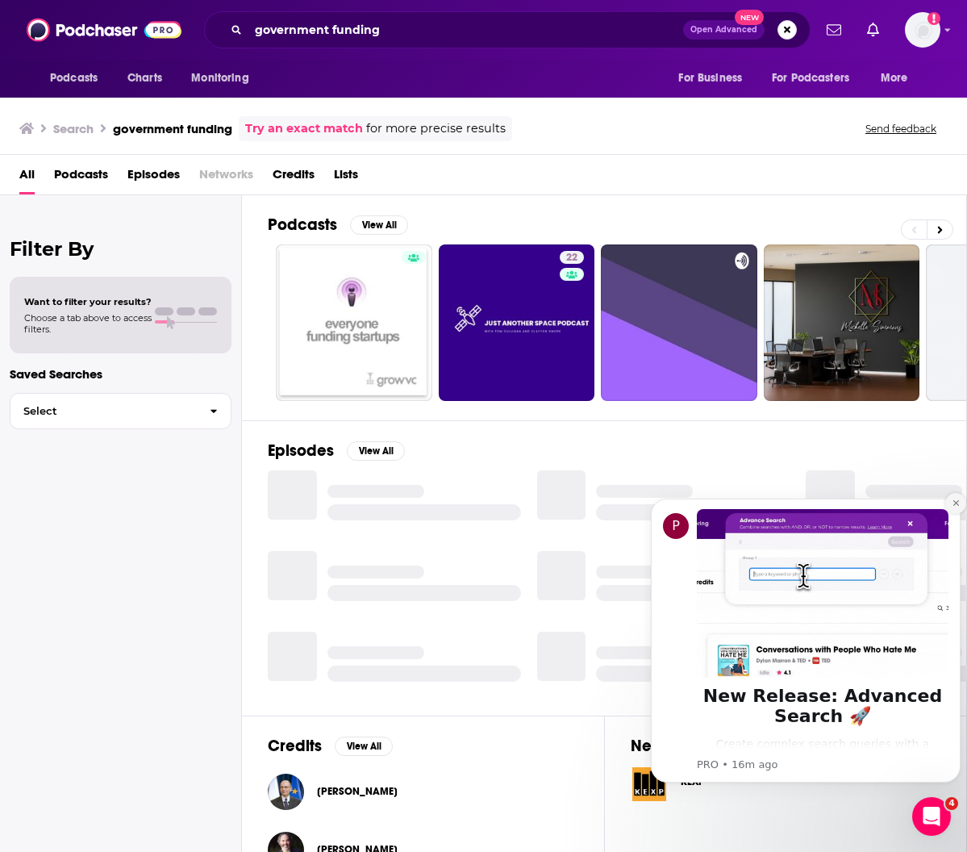
click at [954, 507] on icon "Dismiss notification" at bounding box center [956, 503] width 9 height 9
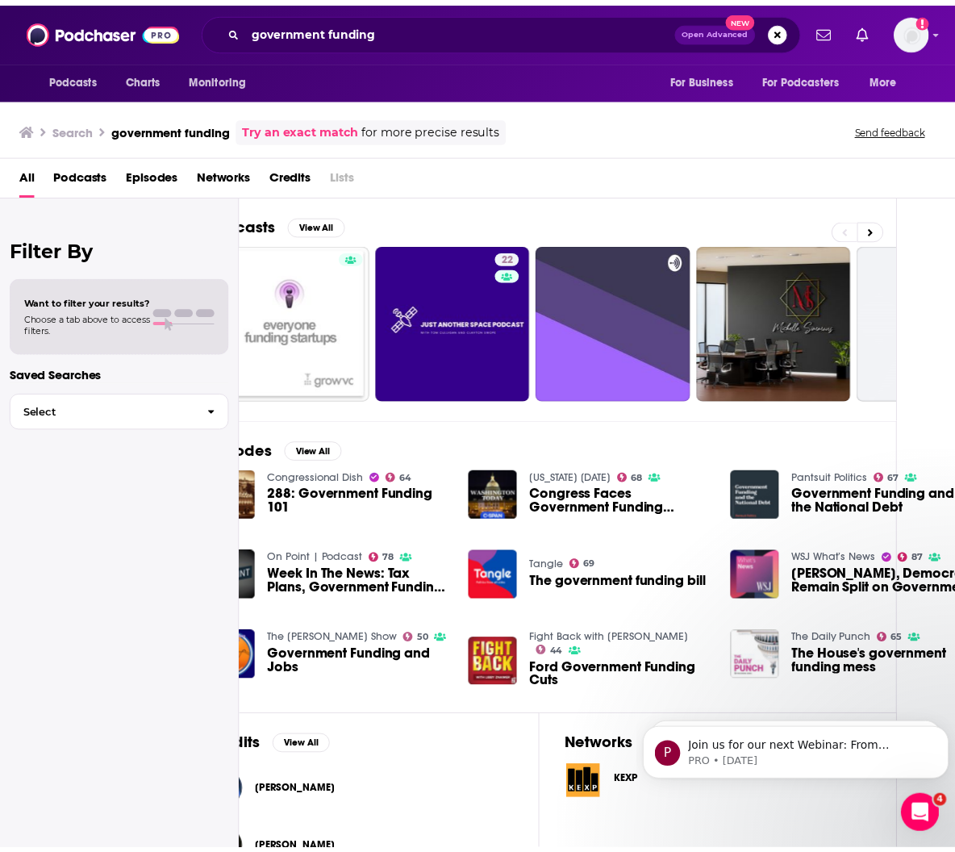
scroll to position [0, 59]
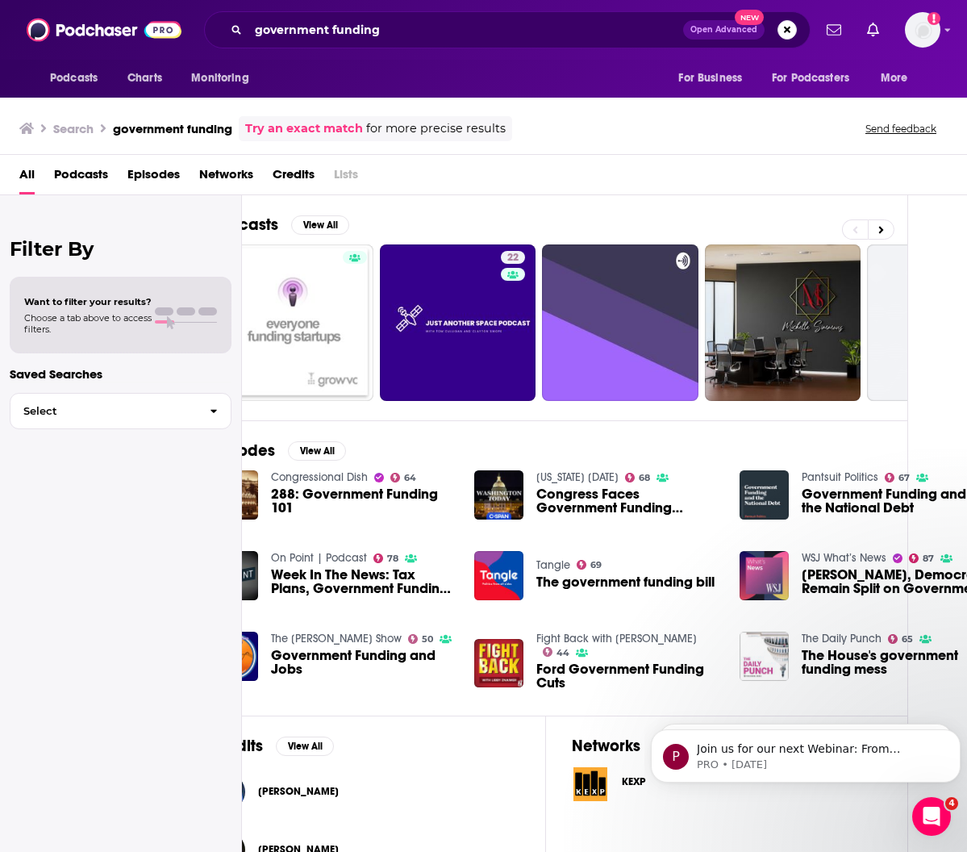
click at [587, 479] on link "Washington Today" at bounding box center [578, 477] width 82 height 14
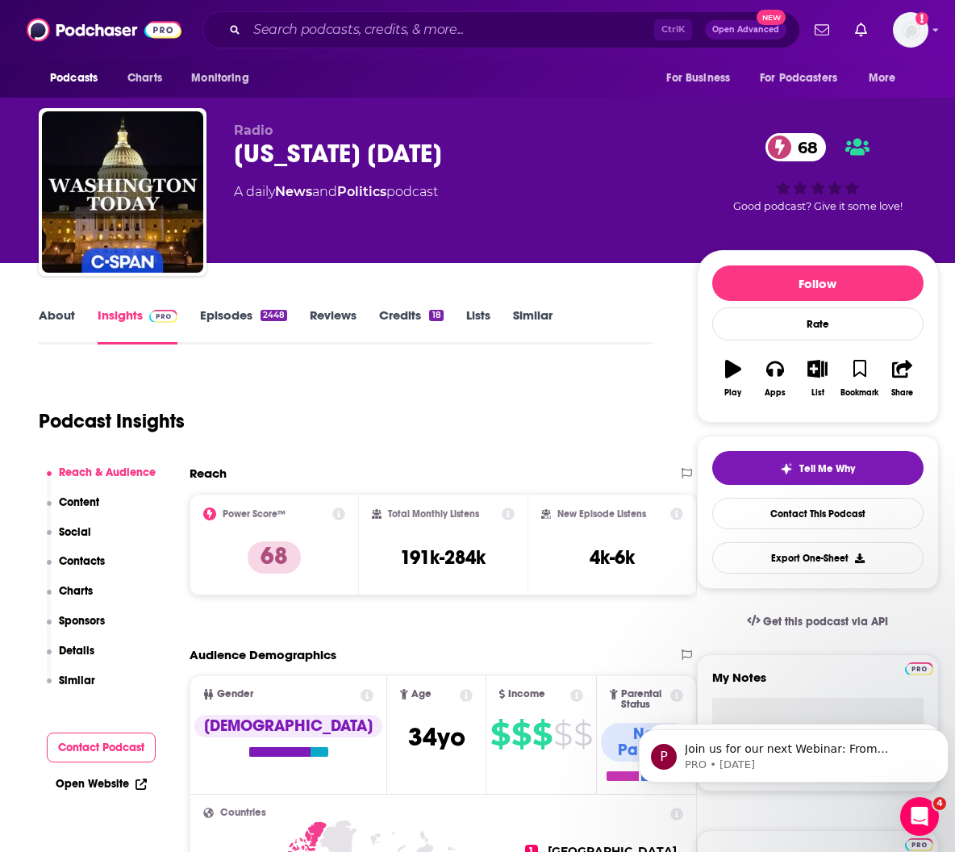
click at [58, 322] on link "About" at bounding box center [57, 325] width 36 height 37
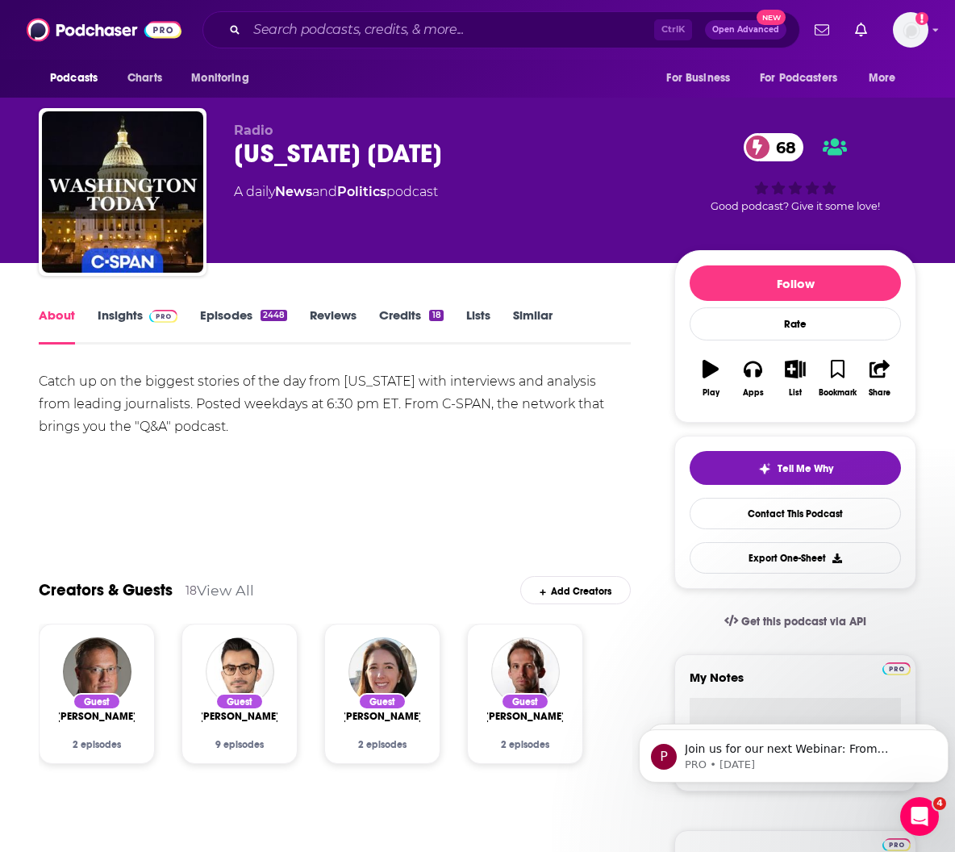
click at [232, 312] on link "Episodes 2448" at bounding box center [243, 325] width 87 height 37
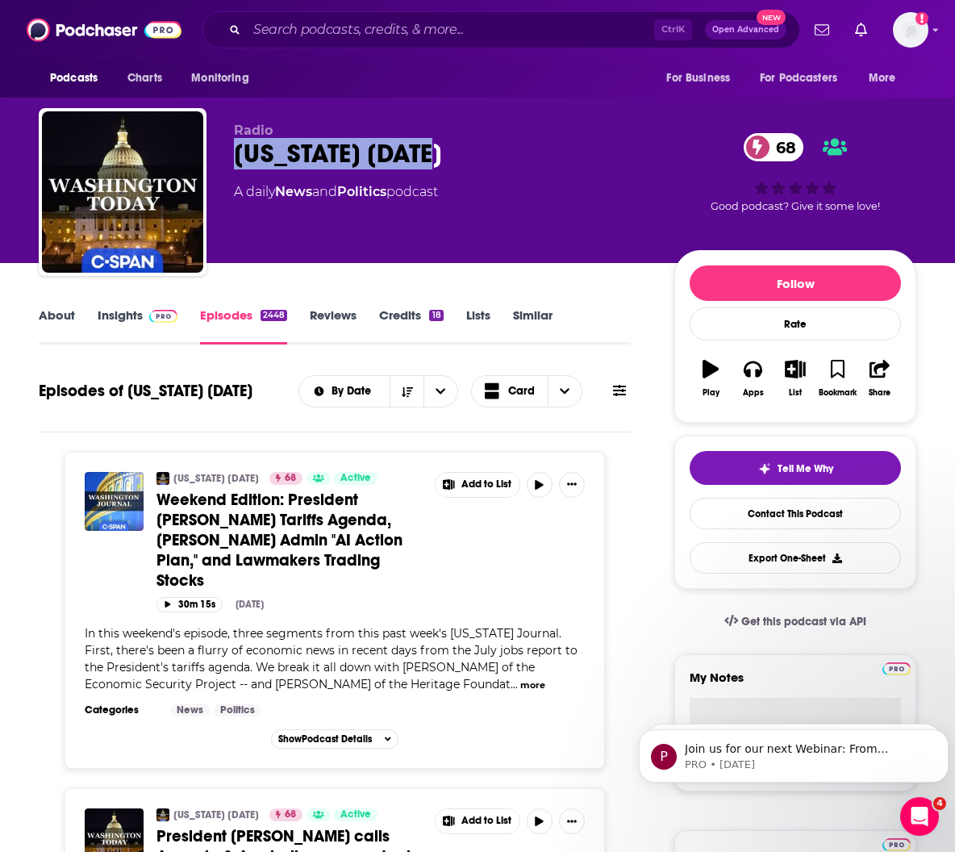
drag, startPoint x: 236, startPoint y: 153, endPoint x: 461, endPoint y: 157, distance: 224.3
click at [461, 157] on div "Washington Today 68" at bounding box center [441, 153] width 415 height 31
copy h2 "Washington Today"
click at [107, 324] on link "Insights" at bounding box center [138, 325] width 80 height 37
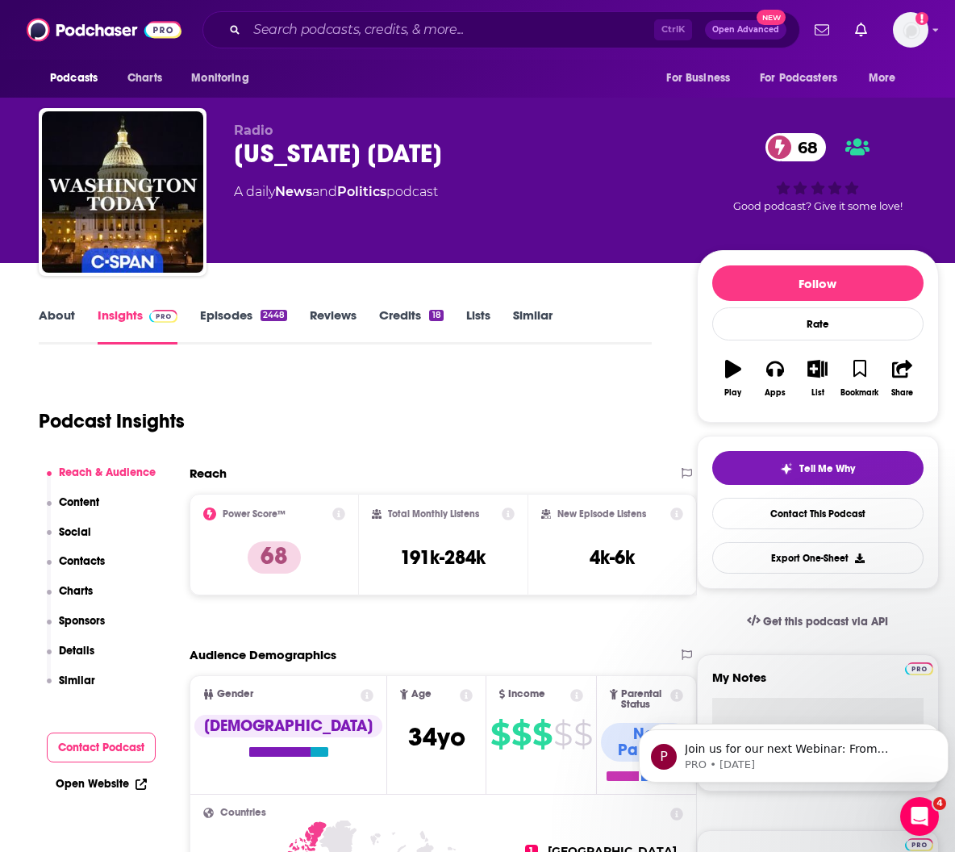
click at [47, 318] on link "About" at bounding box center [57, 325] width 36 height 37
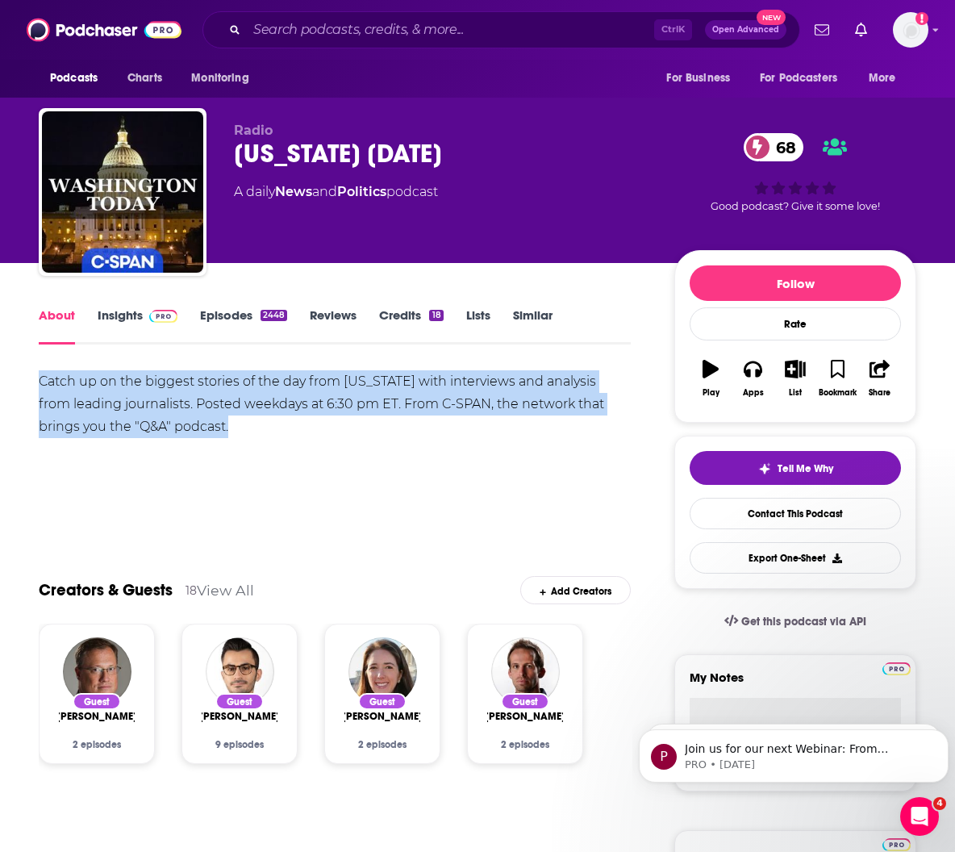
drag, startPoint x: 36, startPoint y: 378, endPoint x: 272, endPoint y: 428, distance: 241.6
copy div "Catch up on the biggest stories of the day from Washington with interviews and …"
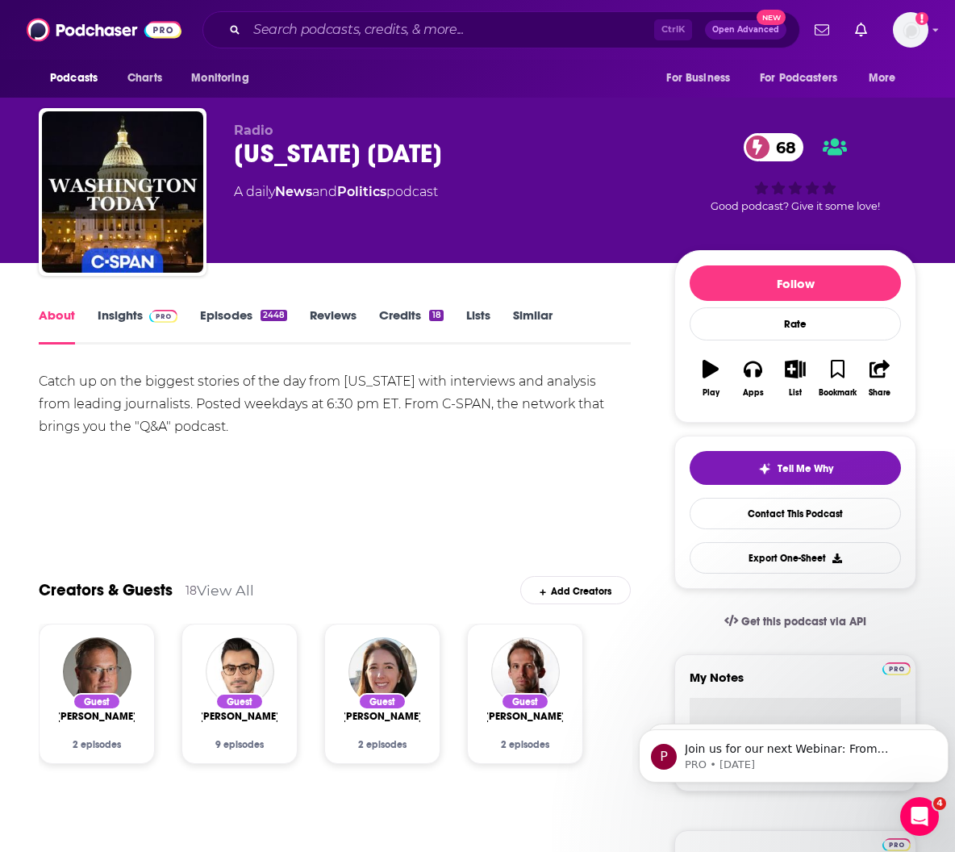
click at [402, 499] on div "Show More" at bounding box center [335, 504] width 592 height 27
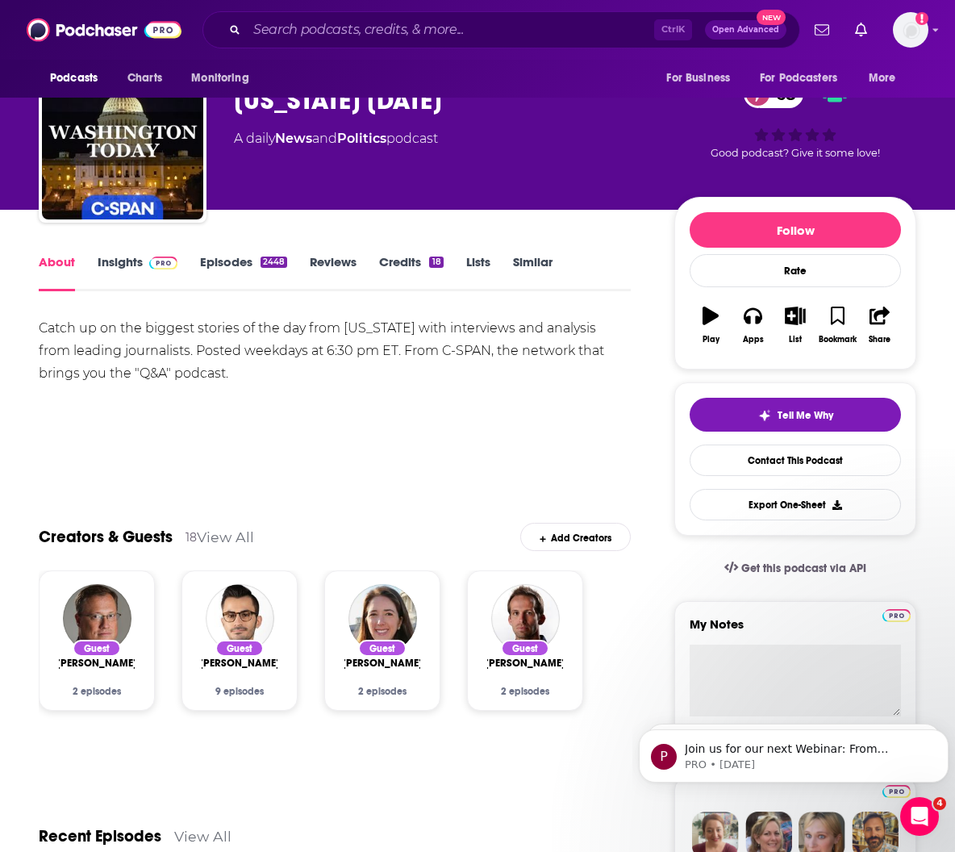
click at [143, 269] on span at bounding box center [160, 261] width 35 height 15
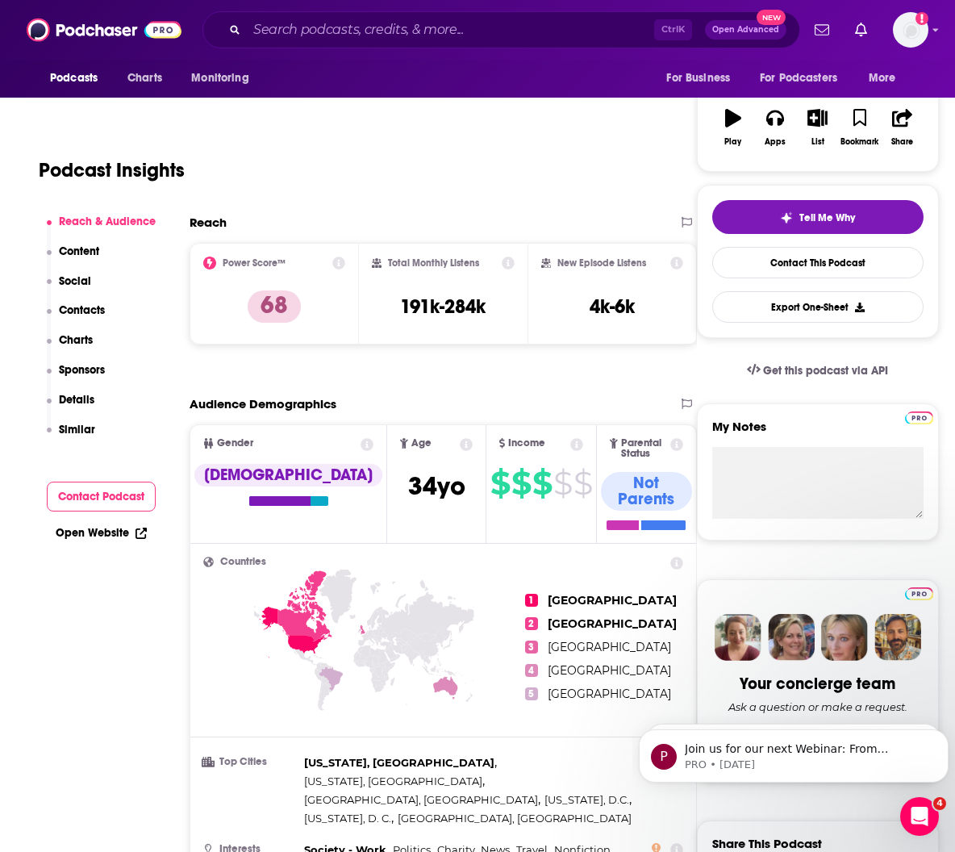
click at [83, 310] on p "Contacts" at bounding box center [82, 310] width 46 height 14
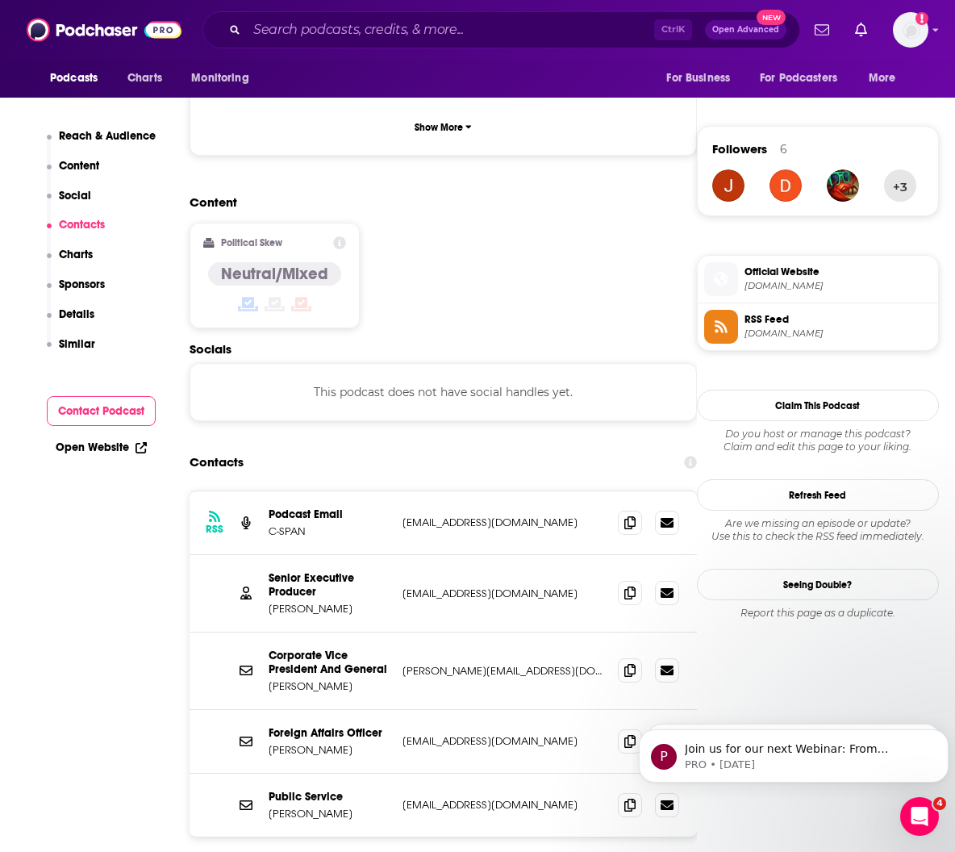
scroll to position [1260, 0]
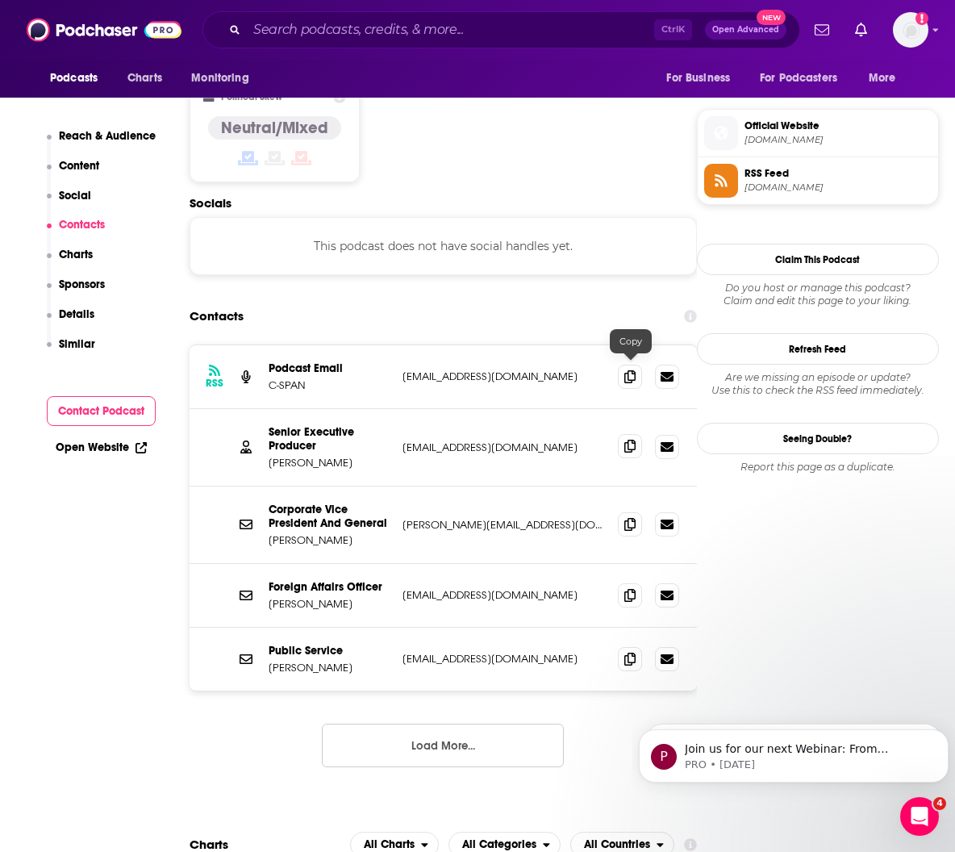
click at [636, 440] on icon at bounding box center [629, 446] width 11 height 13
